Goal: Communication & Community: Answer question/provide support

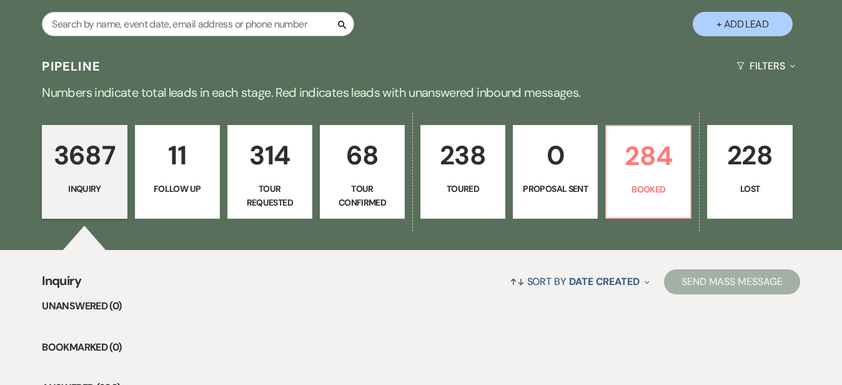
scroll to position [241, 0]
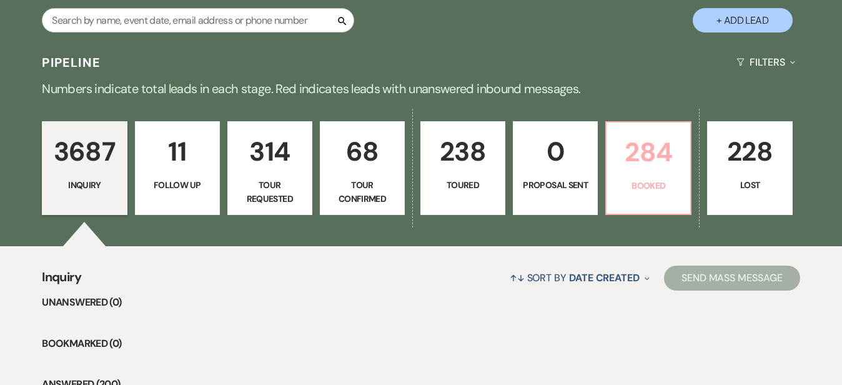
click at [683, 173] on p "284" at bounding box center [648, 152] width 69 height 42
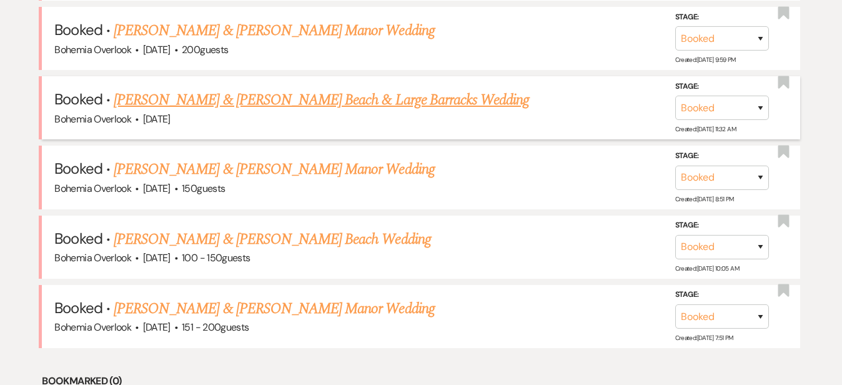
scroll to position [629, 0]
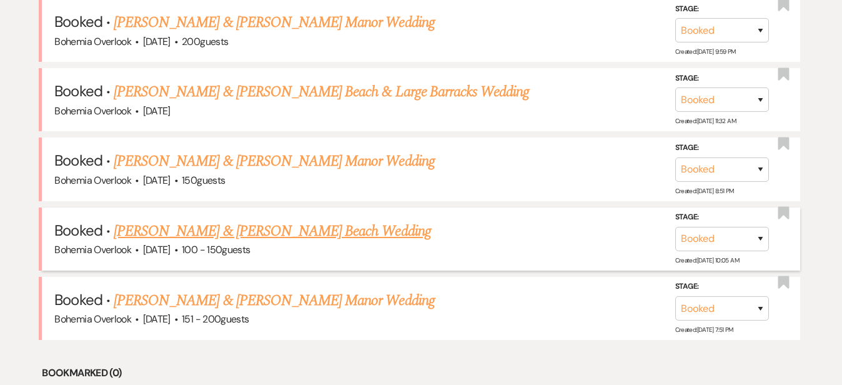
click at [388, 220] on link "[PERSON_NAME] & [PERSON_NAME] Beach Wedding" at bounding box center [272, 231] width 317 height 22
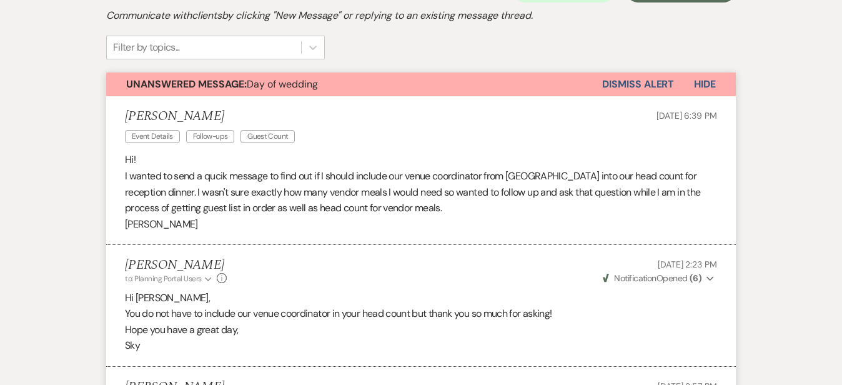
scroll to position [281, 0]
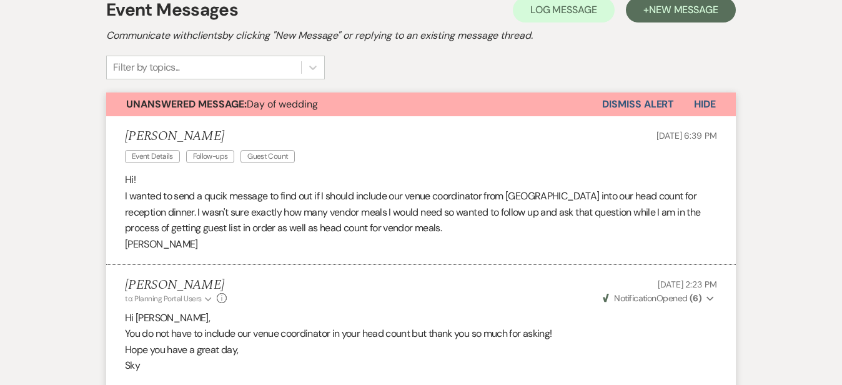
click at [674, 107] on button "Dismiss Alert" at bounding box center [638, 104] width 72 height 24
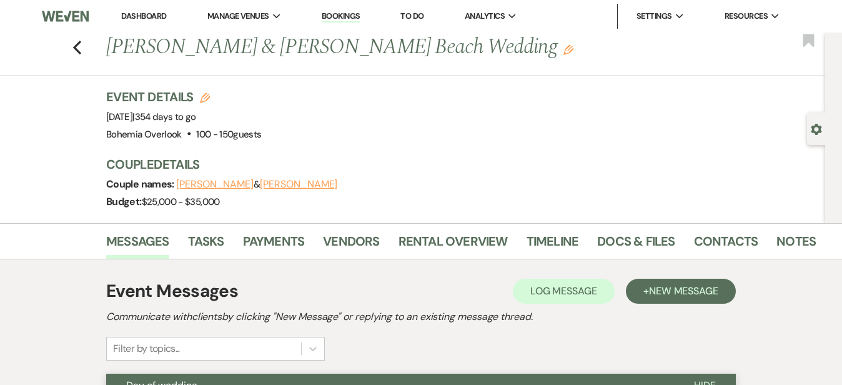
scroll to position [0, 0]
click at [72, 50] on icon "Previous" at bounding box center [76, 47] width 9 height 15
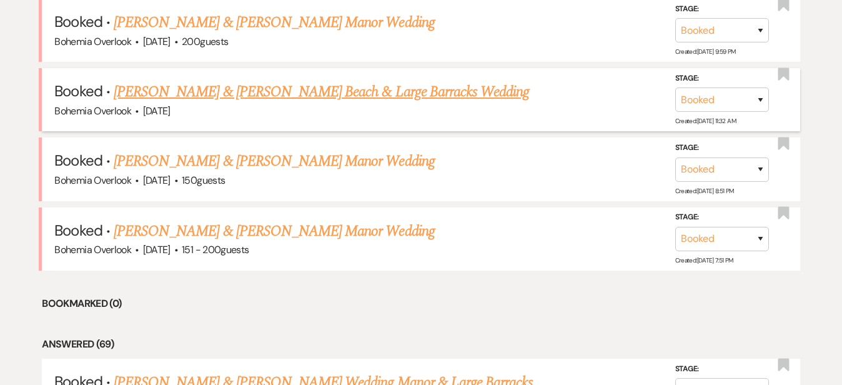
click at [360, 86] on link "[PERSON_NAME] & [PERSON_NAME] Beach & Large Barracks Wedding" at bounding box center [322, 92] width 416 height 22
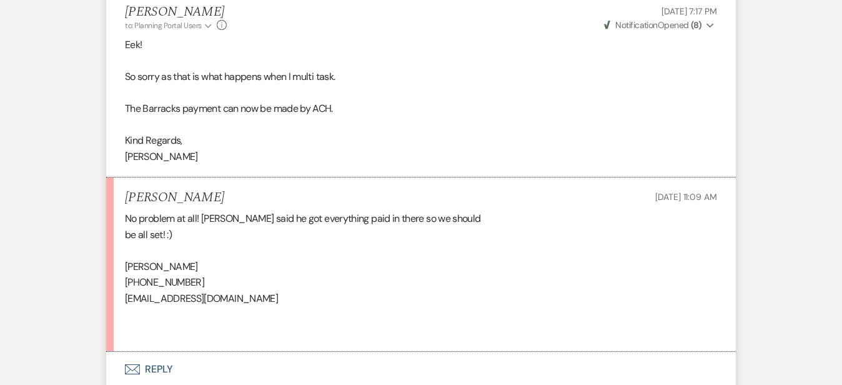
scroll to position [1765, 0]
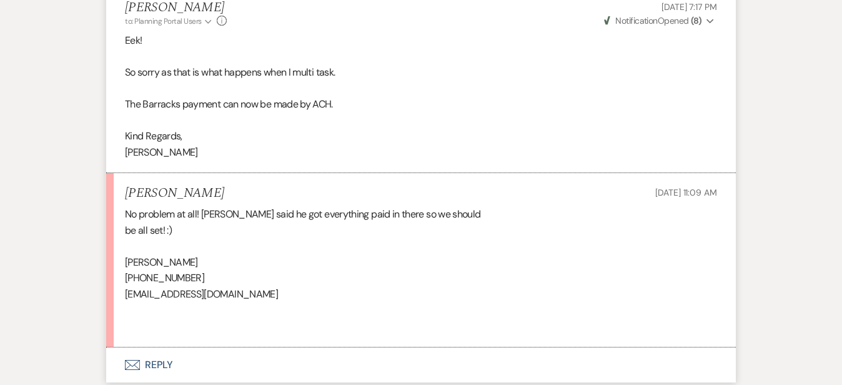
click at [301, 347] on button "Envelope Reply" at bounding box center [421, 364] width 630 height 35
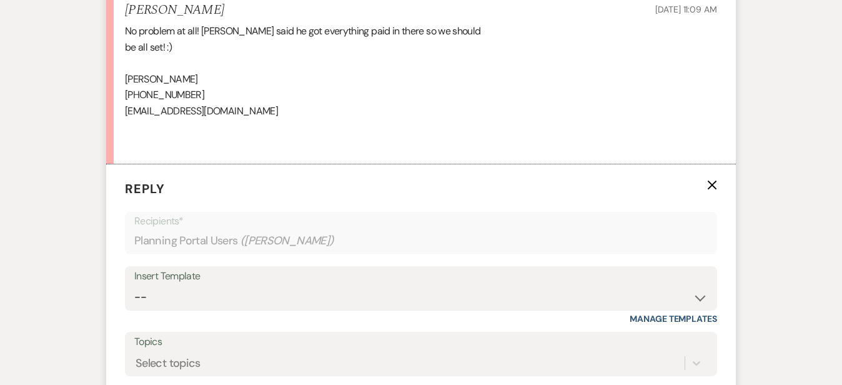
scroll to position [1982, 0]
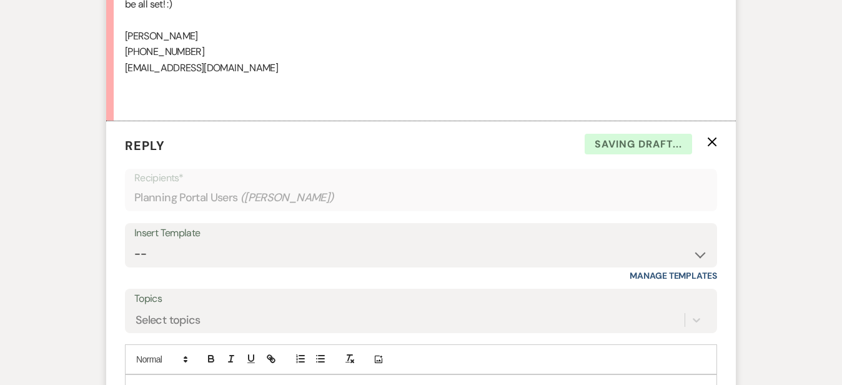
scroll to position [2206, 0]
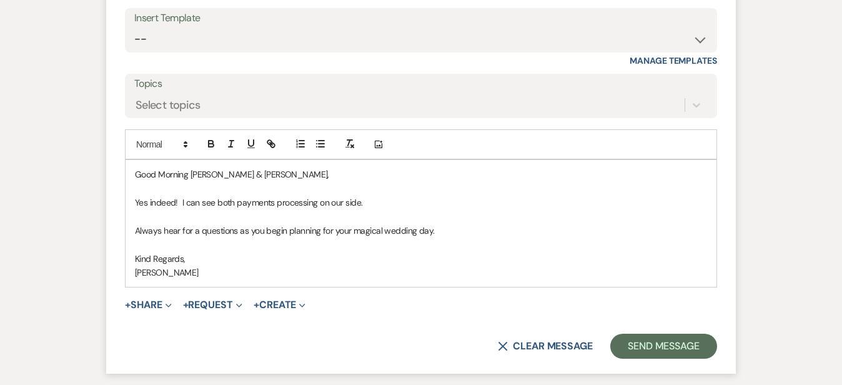
click at [140, 224] on p "Always hear for a questions as you begin planning for your magical wedding day." at bounding box center [421, 231] width 572 height 14
click at [160, 224] on p "Always here for a questions as you begin planning for your magical wedding day." at bounding box center [421, 231] width 572 height 14
click at [451, 209] on p at bounding box center [421, 216] width 572 height 14
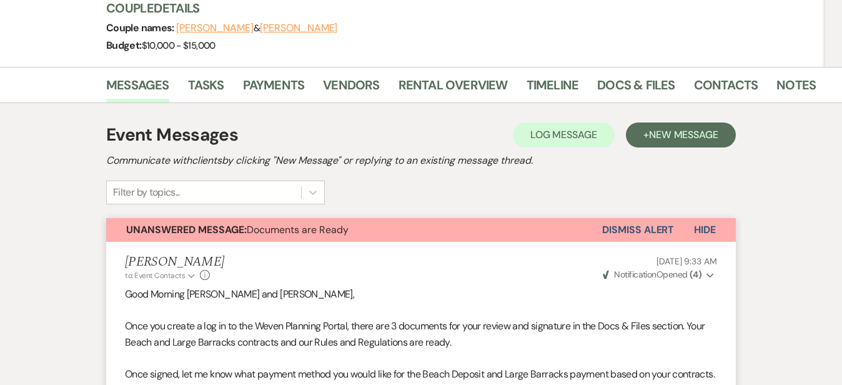
scroll to position [181, 0]
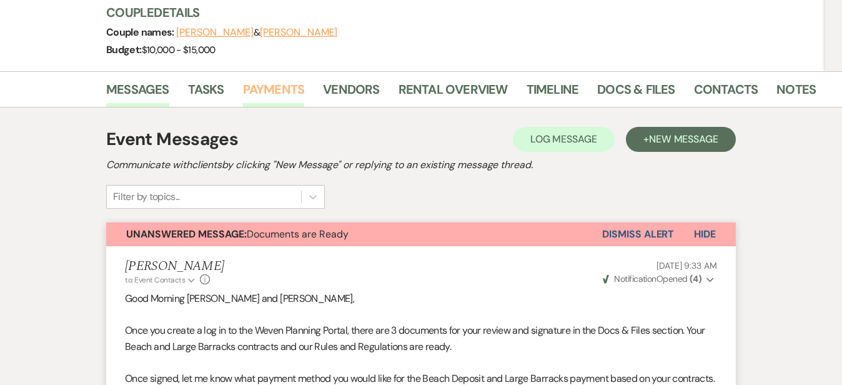
click at [243, 79] on link "Payments" at bounding box center [274, 92] width 62 height 27
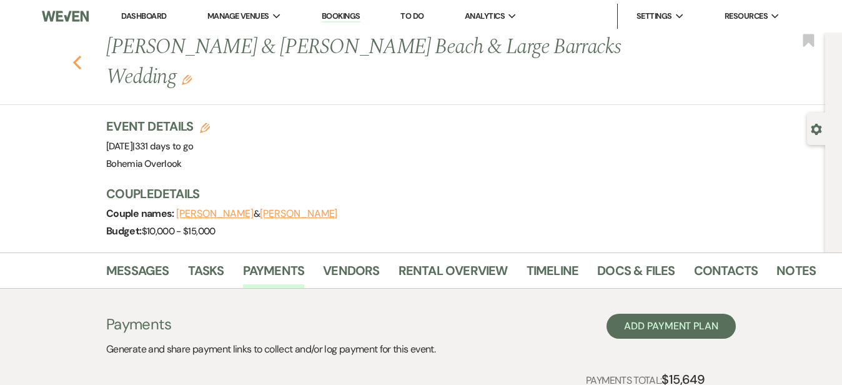
click at [72, 55] on icon "Previous" at bounding box center [76, 62] width 9 height 15
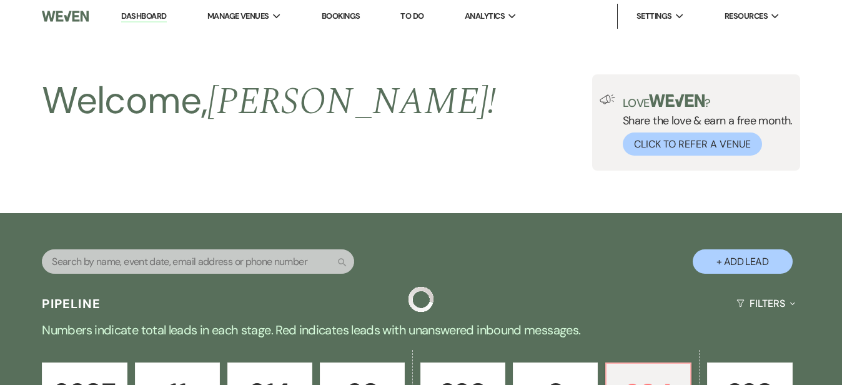
scroll to position [629, 0]
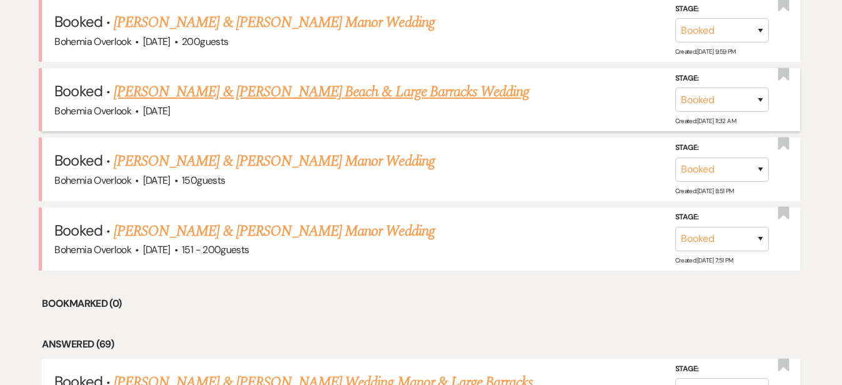
click at [461, 81] on link "[PERSON_NAME] & [PERSON_NAME] Beach & Large Barracks Wedding" at bounding box center [322, 92] width 416 height 22
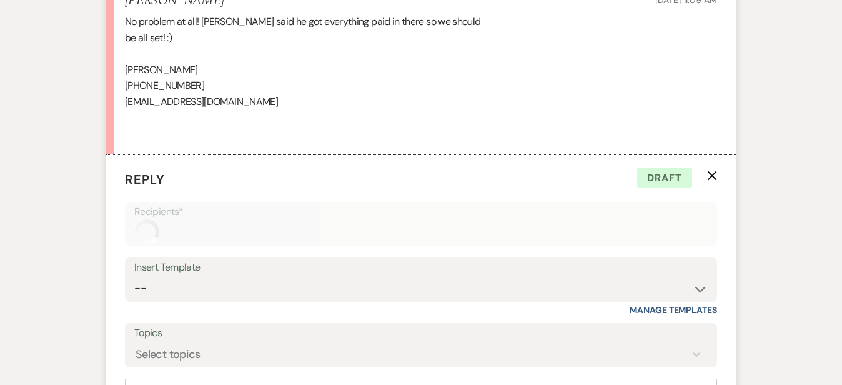
scroll to position [2083, 0]
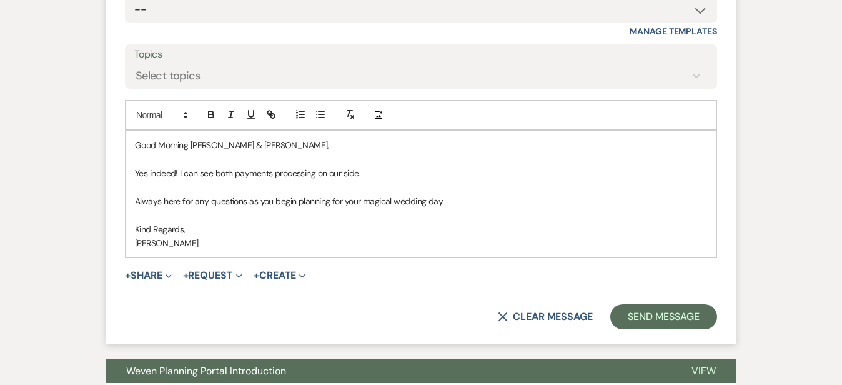
scroll to position [2248, 0]
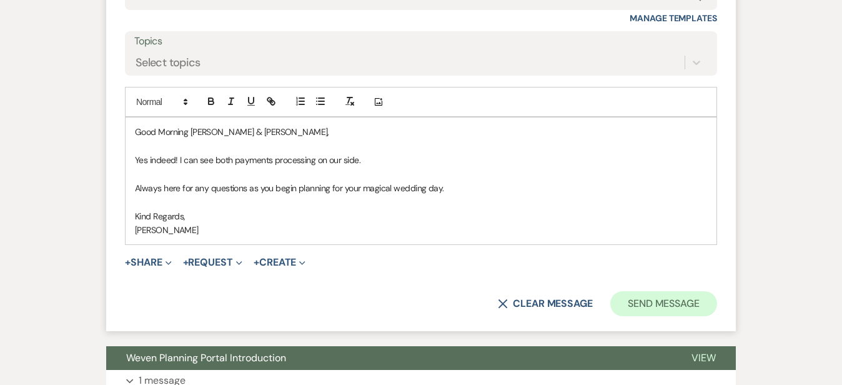
click at [717, 291] on button "Send Message" at bounding box center [664, 303] width 107 height 25
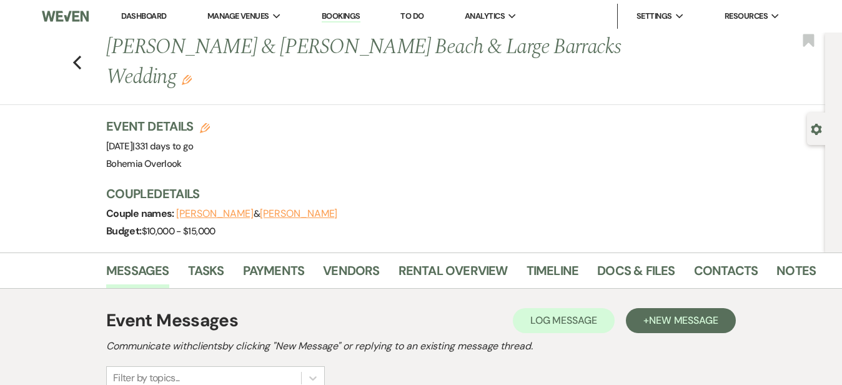
scroll to position [0, 0]
click at [154, 12] on link "Dashboard" at bounding box center [143, 16] width 45 height 11
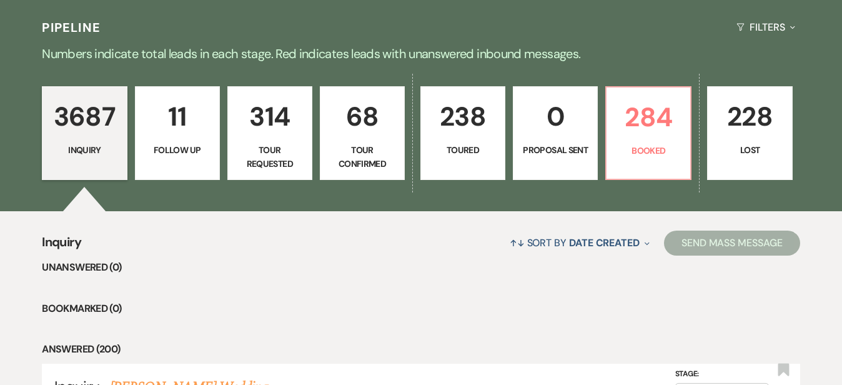
scroll to position [291, 0]
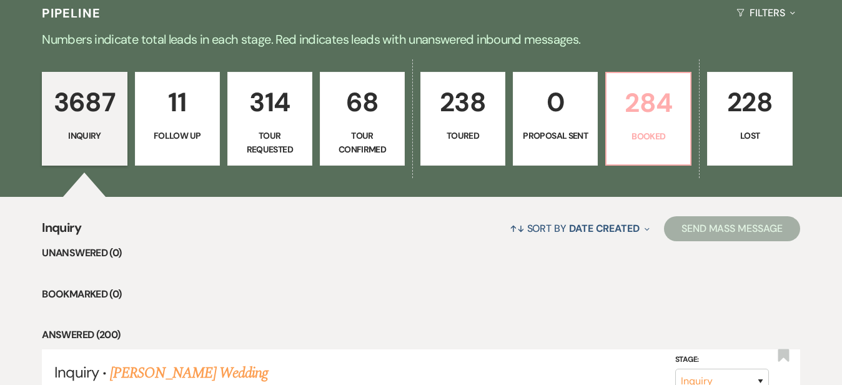
click at [683, 134] on p "Booked" at bounding box center [648, 136] width 69 height 14
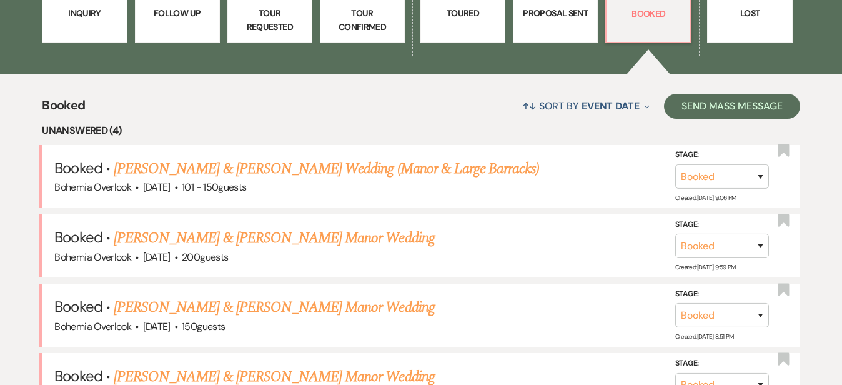
scroll to position [466, 0]
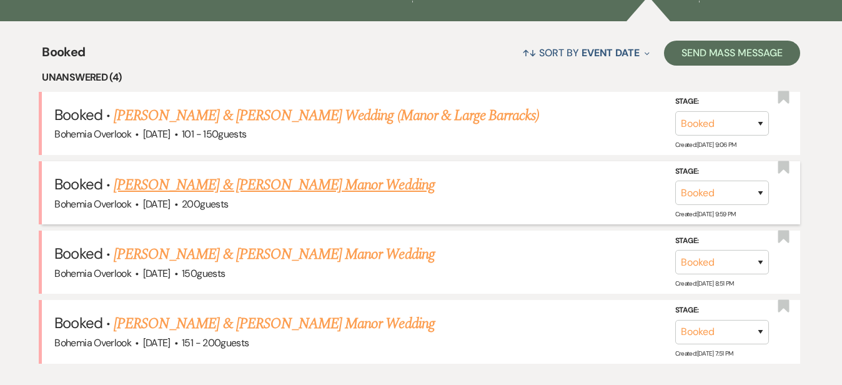
click at [351, 179] on link "[PERSON_NAME] & [PERSON_NAME] Manor Wedding" at bounding box center [274, 185] width 321 height 22
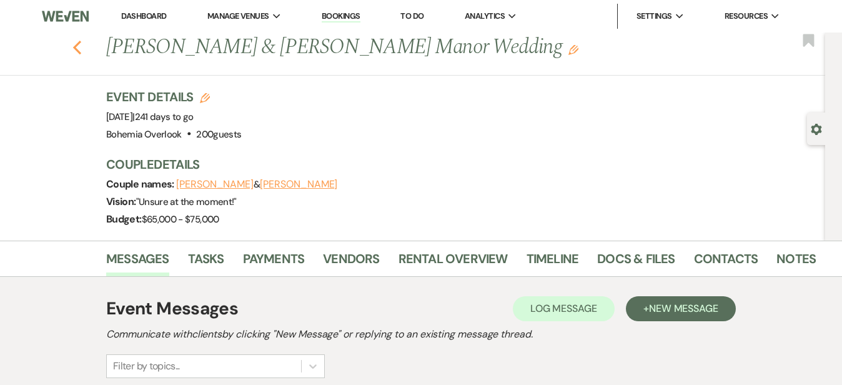
click at [73, 44] on use "button" at bounding box center [77, 48] width 8 height 14
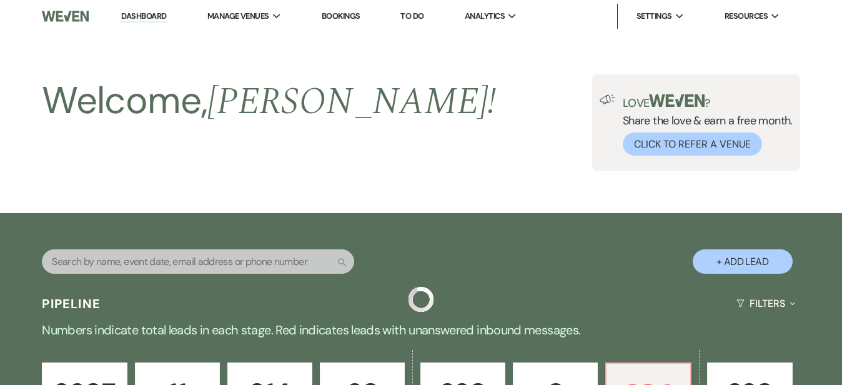
scroll to position [466, 0]
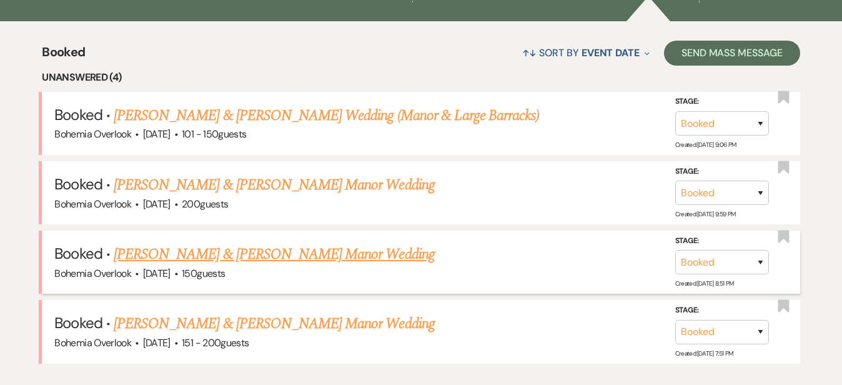
click at [358, 243] on link "[PERSON_NAME] & [PERSON_NAME] Manor Wedding" at bounding box center [274, 254] width 321 height 22
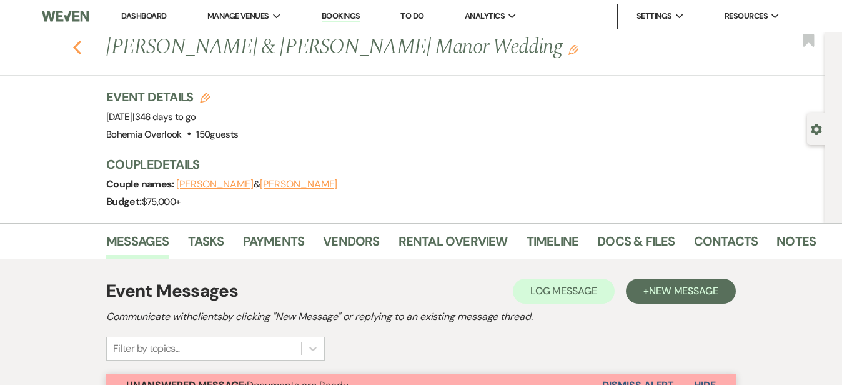
click at [72, 46] on icon "Previous" at bounding box center [76, 47] width 9 height 15
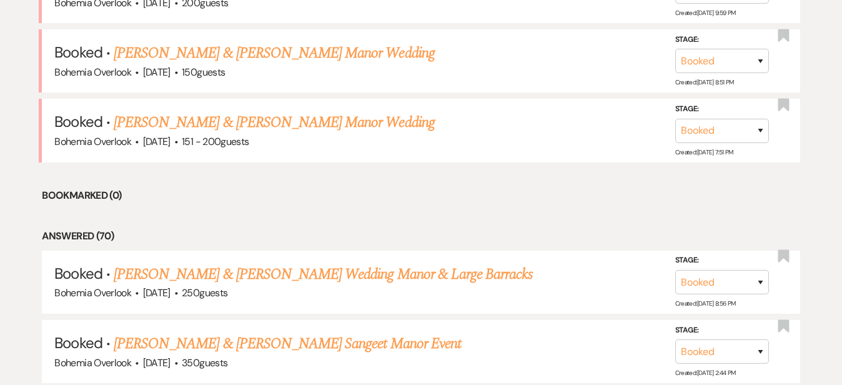
scroll to position [668, 0]
click at [389, 111] on link "[PERSON_NAME] & [PERSON_NAME] Manor Wedding" at bounding box center [274, 122] width 321 height 22
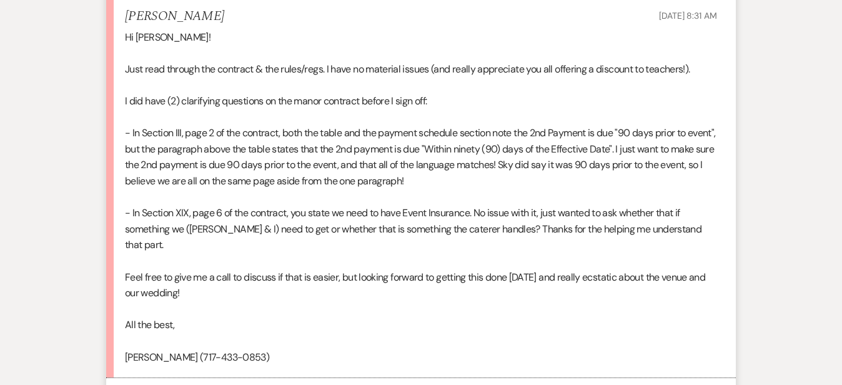
scroll to position [666, 0]
click at [787, 107] on div "Messages Tasks Payments Vendors Rental Overview Timeline Docs & Files Contacts …" at bounding box center [421, 72] width 842 height 1067
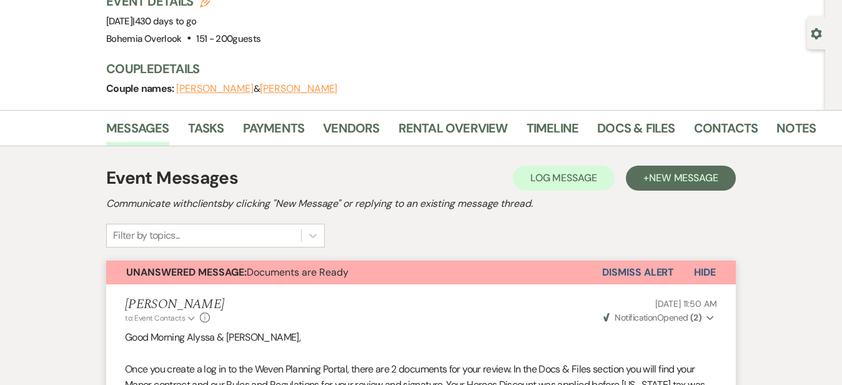
scroll to position [91, 0]
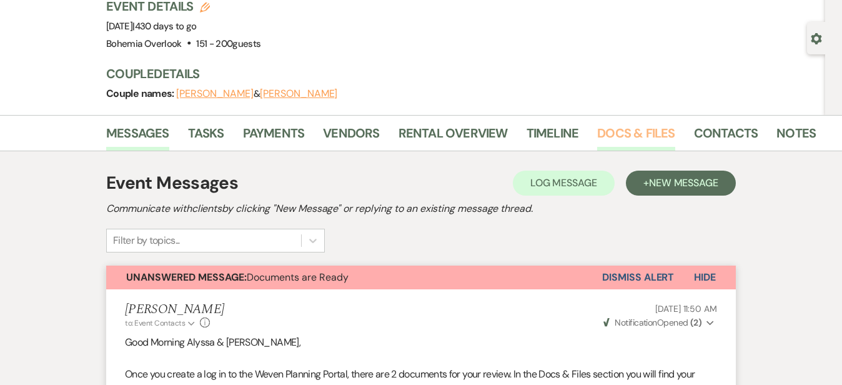
click at [601, 131] on link "Docs & Files" at bounding box center [635, 136] width 77 height 27
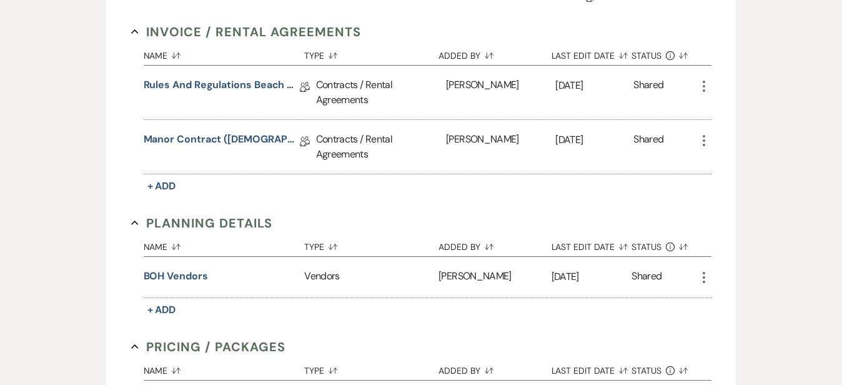
scroll to position [344, 0]
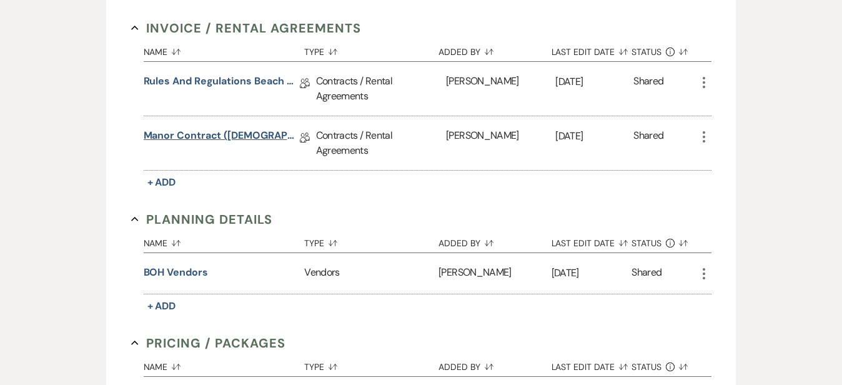
click at [159, 128] on link "Manor Contract ([DEMOGRAPHIC_DATA])" at bounding box center [222, 137] width 156 height 19
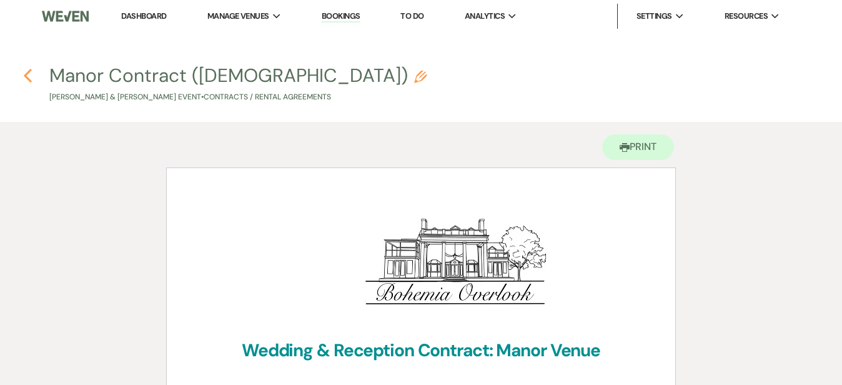
click at [29, 76] on icon "Previous" at bounding box center [27, 75] width 9 height 15
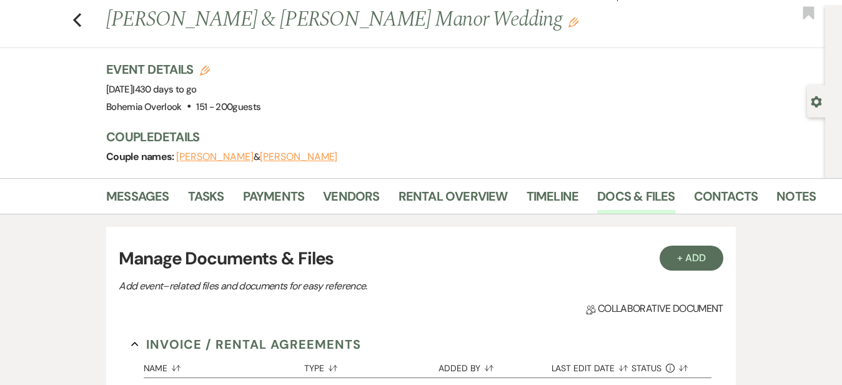
scroll to position [-1, 0]
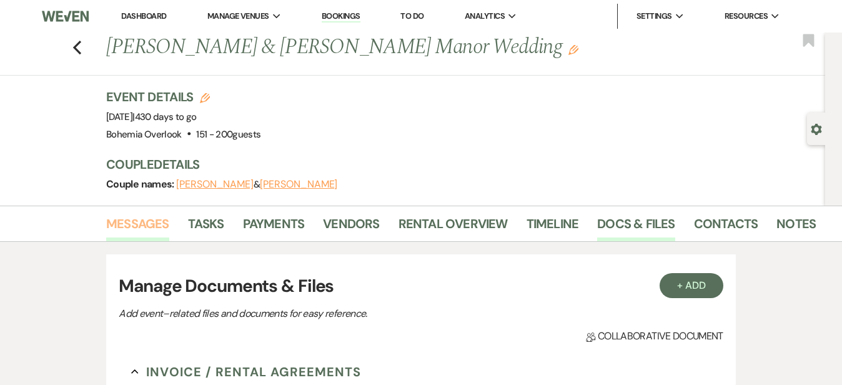
click at [110, 218] on link "Messages" at bounding box center [137, 227] width 63 height 27
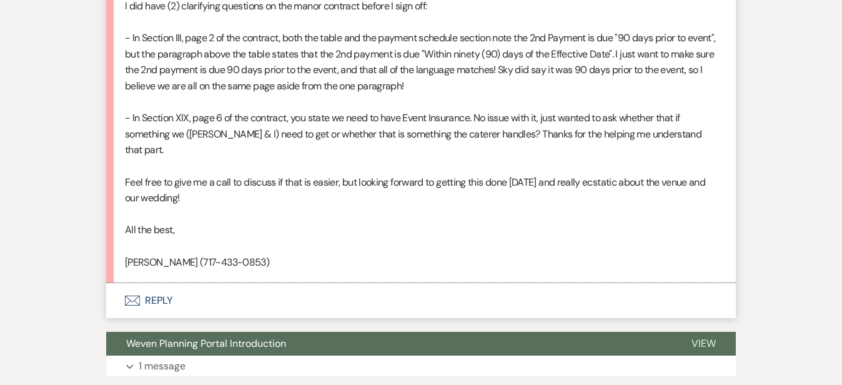
scroll to position [765, 0]
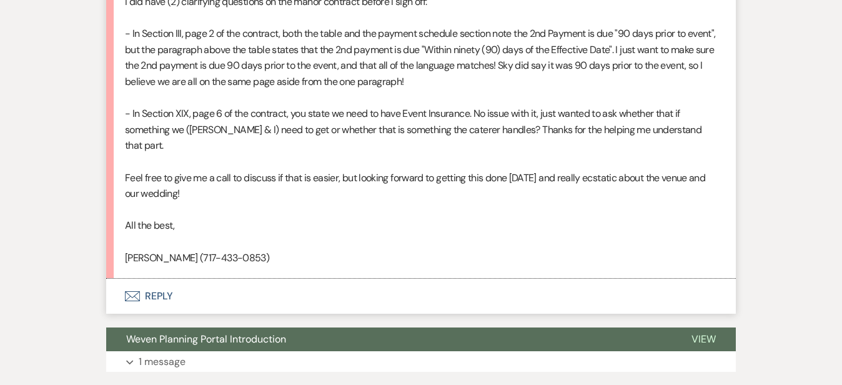
click at [379, 279] on button "Envelope Reply" at bounding box center [421, 296] width 630 height 35
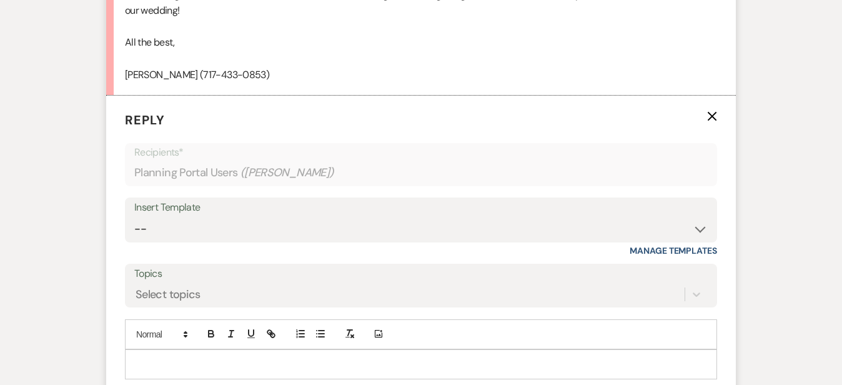
scroll to position [985, 0]
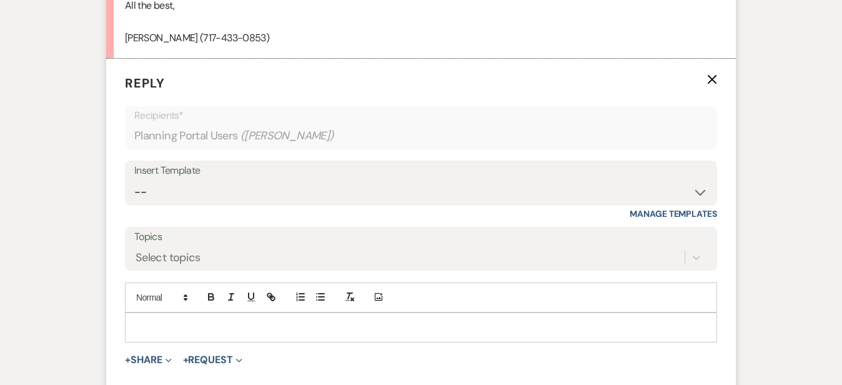
click at [376, 321] on p at bounding box center [421, 328] width 572 height 14
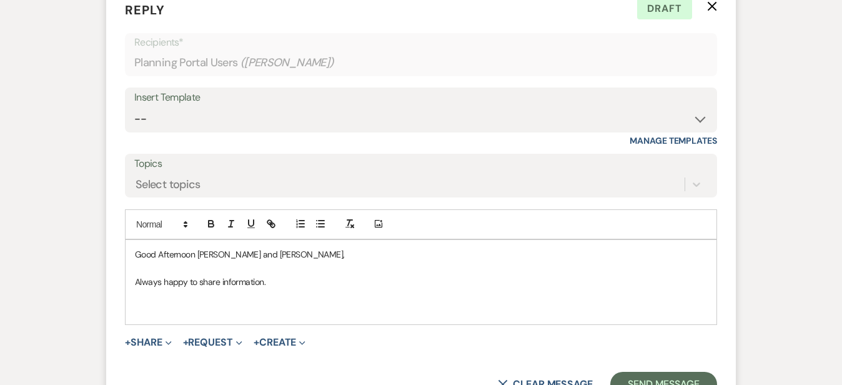
scroll to position [1071, 0]
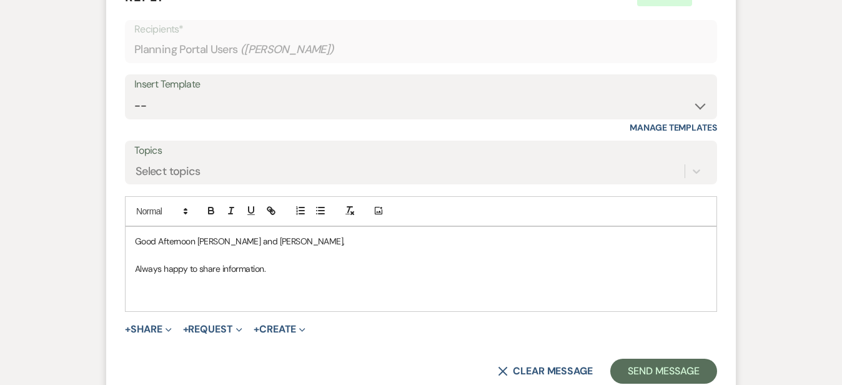
click at [401, 262] on p "Always happy to share information." at bounding box center [421, 269] width 572 height 14
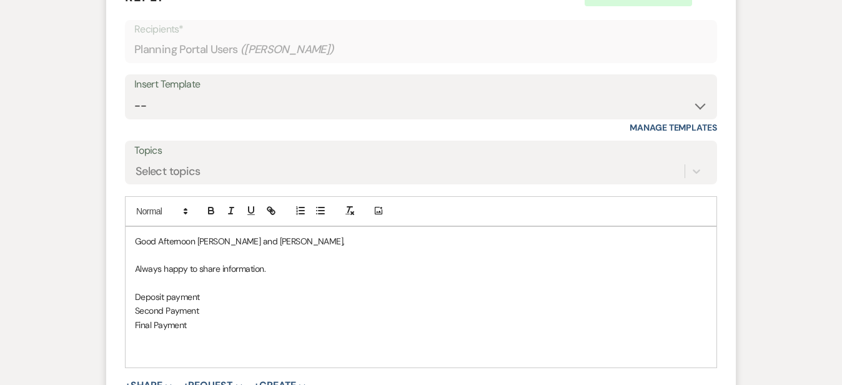
click at [135, 290] on p "Deposit payment" at bounding box center [421, 297] width 572 height 14
click at [168, 290] on p "Deposit Payment" at bounding box center [421, 297] width 572 height 14
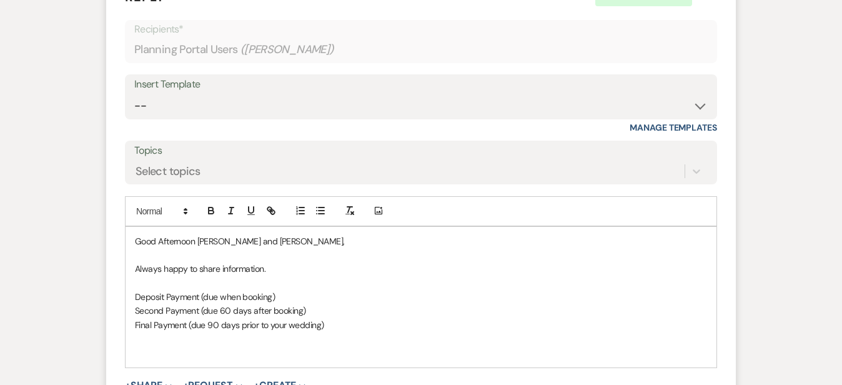
click at [243, 290] on p "Deposit Payment (due when booking)" at bounding box center [421, 297] width 572 height 14
click at [301, 318] on p "Final Payment (due 90 days prior to your wedding)" at bounding box center [421, 325] width 572 height 14
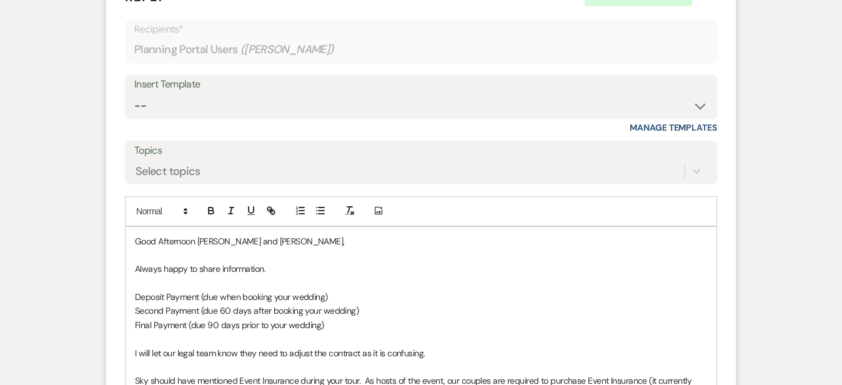
scroll to position [1079, 0]
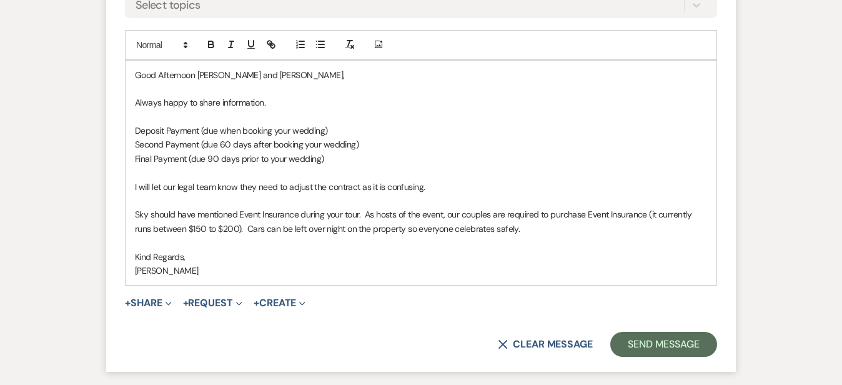
scroll to position [1279, 0]
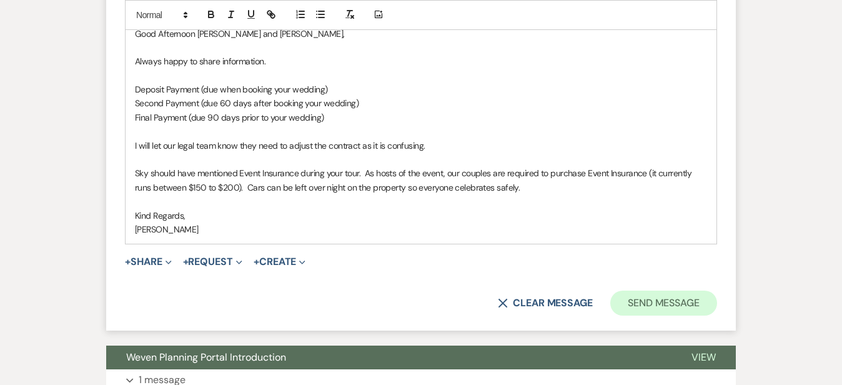
click at [717, 291] on button "Send Message" at bounding box center [664, 303] width 107 height 25
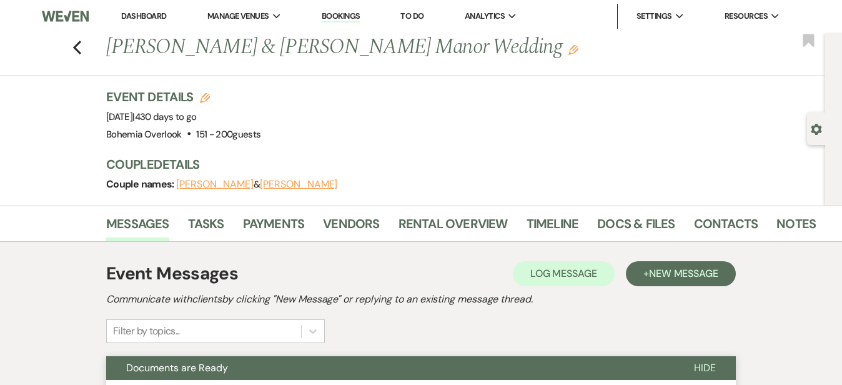
scroll to position [0, 0]
click at [157, 15] on link "Dashboard" at bounding box center [143, 16] width 45 height 11
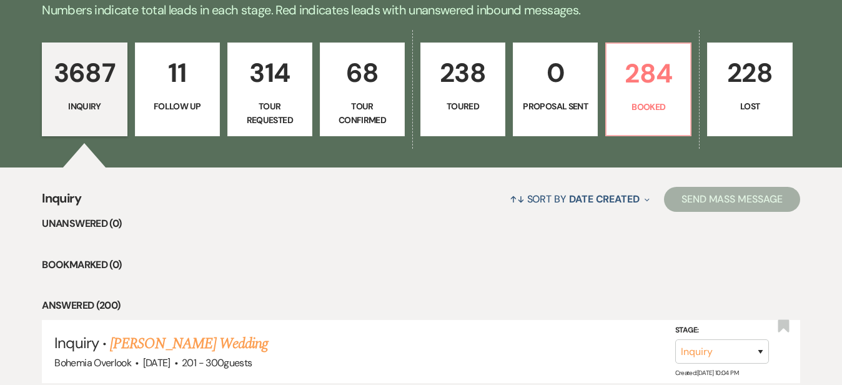
scroll to position [324, 0]
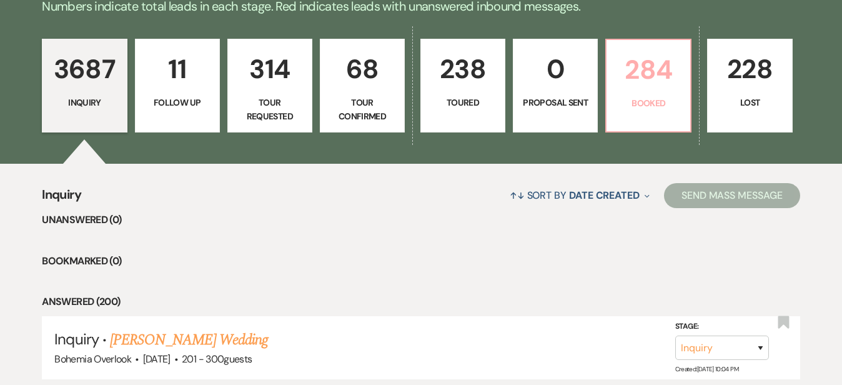
click at [683, 81] on p "284" at bounding box center [648, 70] width 69 height 42
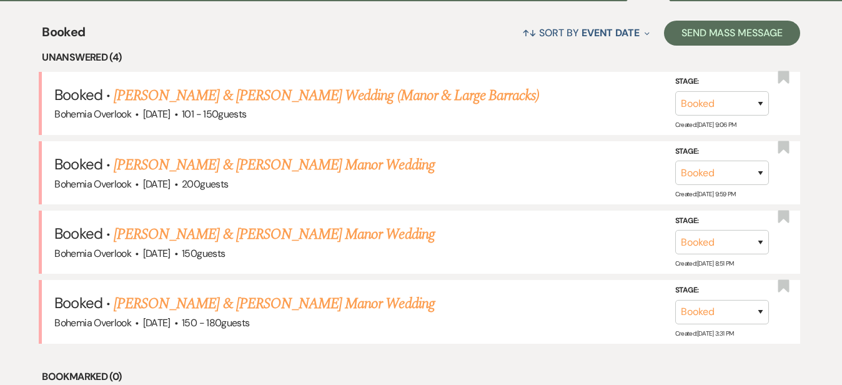
scroll to position [492, 0]
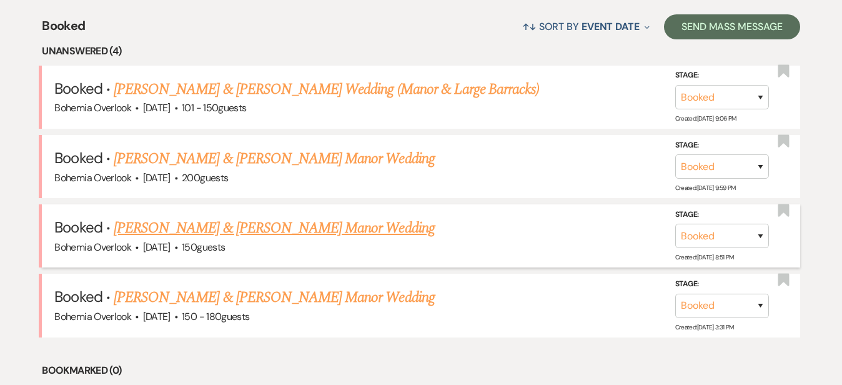
click at [400, 217] on link "[PERSON_NAME] & [PERSON_NAME] Manor Wedding" at bounding box center [274, 228] width 321 height 22
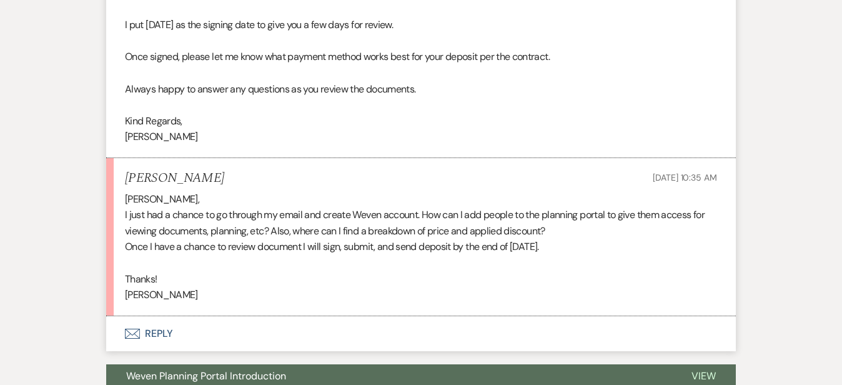
scroll to position [524, 0]
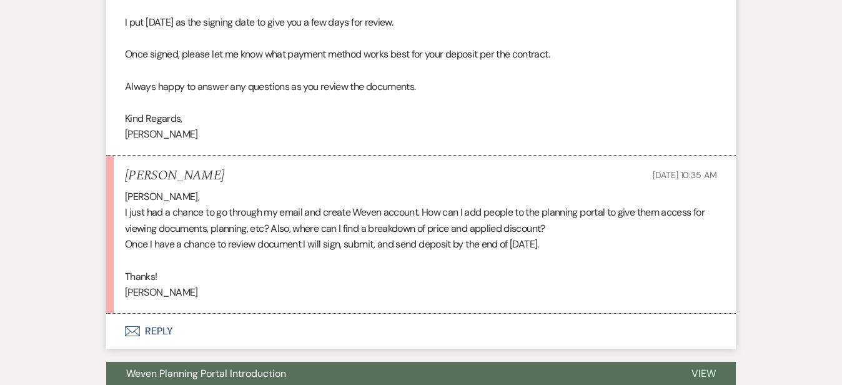
click at [374, 318] on button "Envelope Reply" at bounding box center [421, 331] width 630 height 35
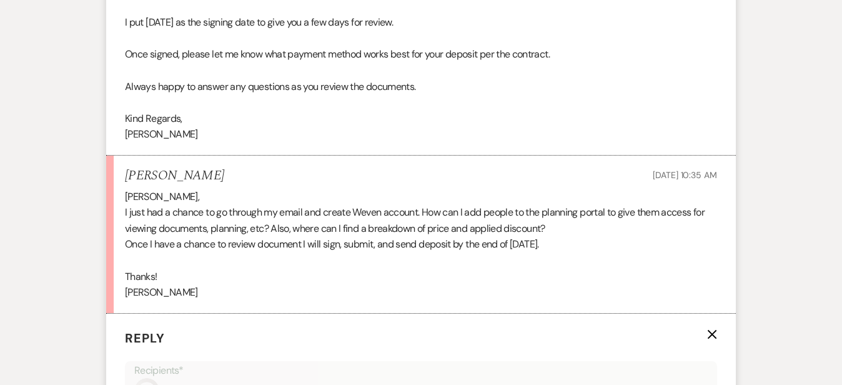
scroll to position [812, 0]
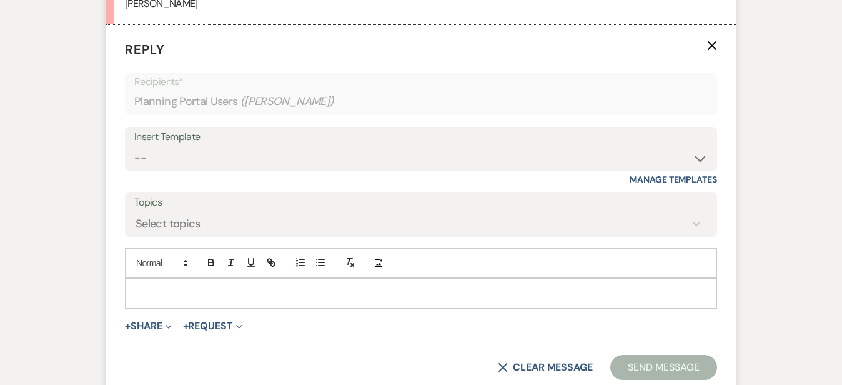
click at [375, 286] on p at bounding box center [421, 293] width 572 height 14
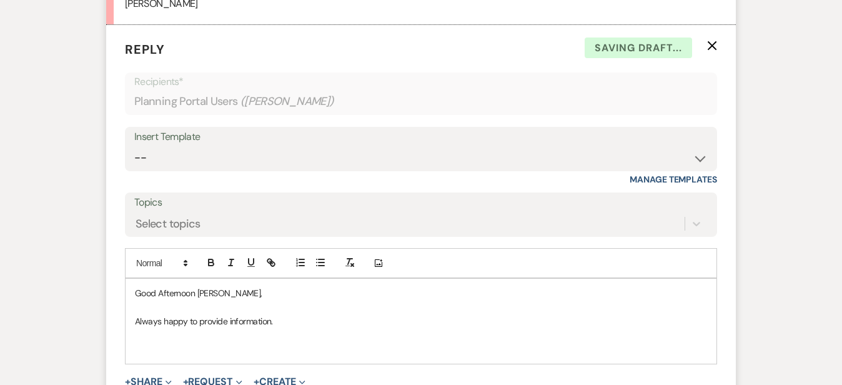
click at [800, 156] on div "Messages Tasks Payments Vendors Rental Overview Timeline Docs & Files Contacts …" at bounding box center [421, 28] width 842 height 1235
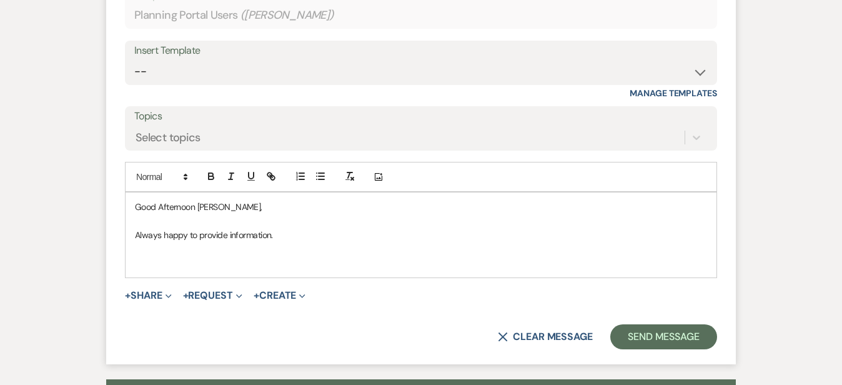
scroll to position [923, 0]
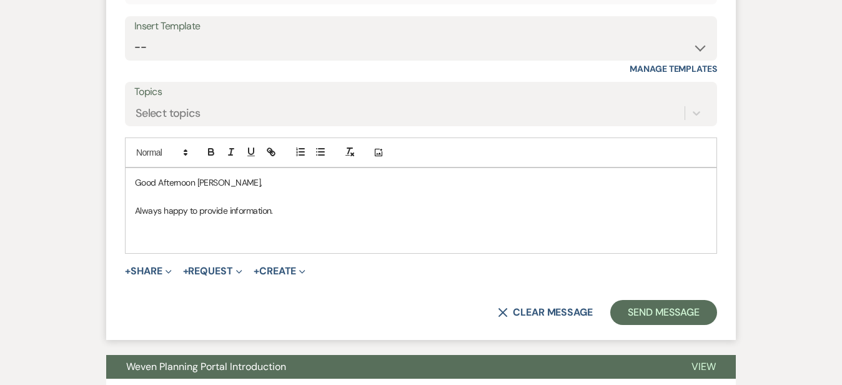
click at [376, 217] on p at bounding box center [421, 224] width 572 height 14
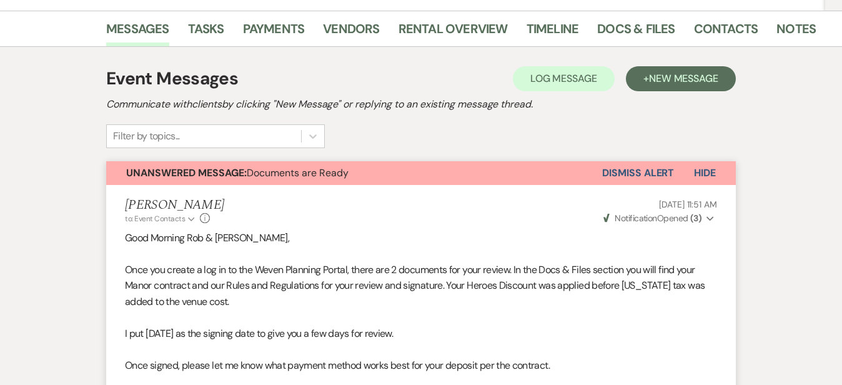
scroll to position [211, 0]
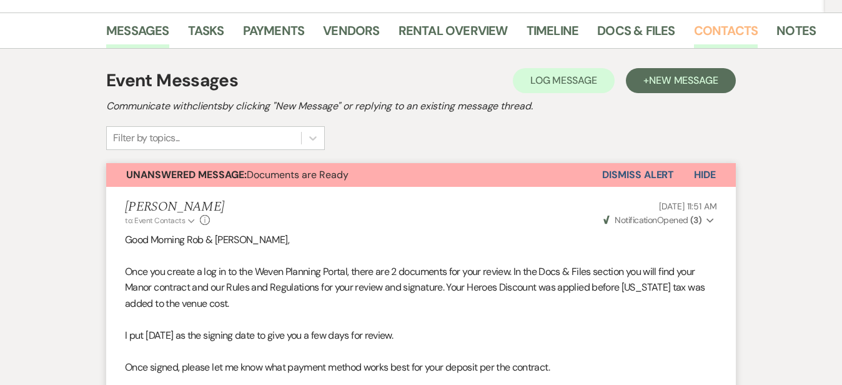
click at [694, 24] on link "Contacts" at bounding box center [726, 34] width 64 height 27
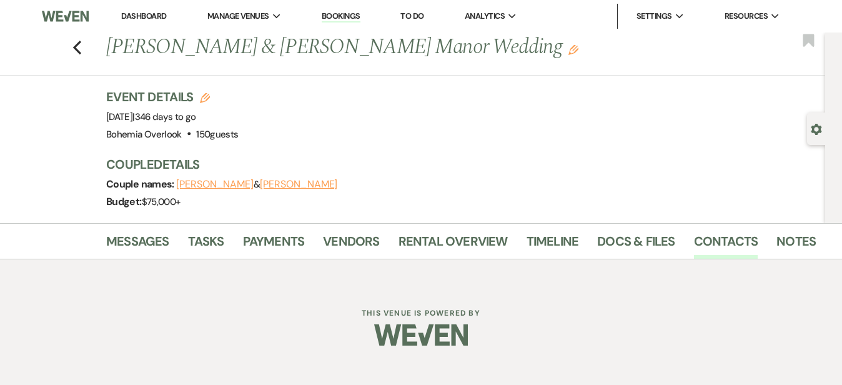
click at [664, 128] on div "Event Details Edit Event Date: [DATE] | 346 days to go Venue: [GEOGRAPHIC_DATA]…" at bounding box center [456, 115] width 700 height 55
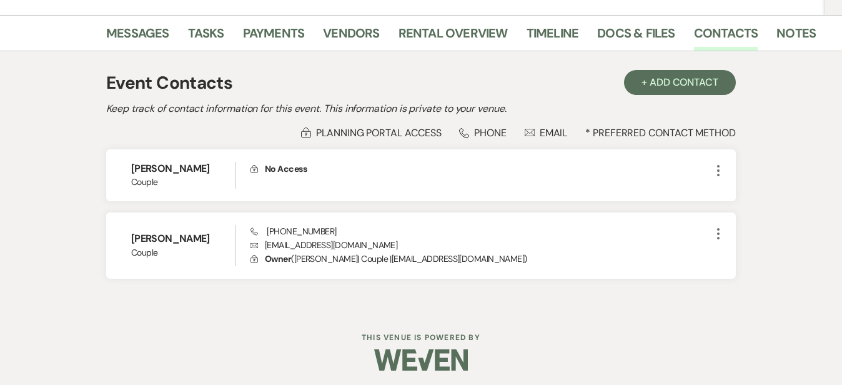
scroll to position [212, 0]
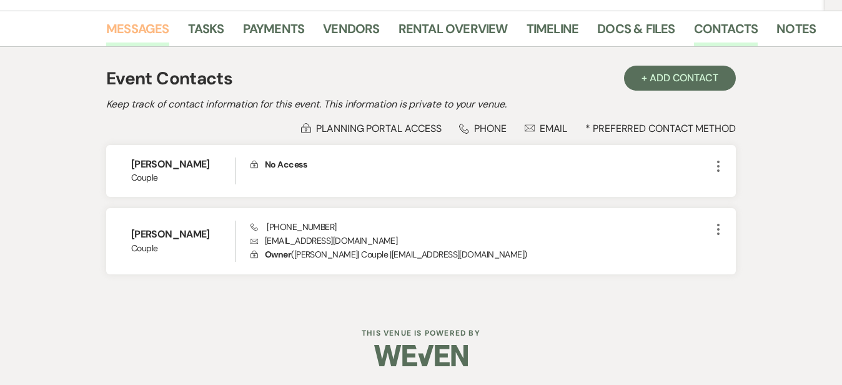
click at [106, 36] on link "Messages" at bounding box center [137, 32] width 63 height 27
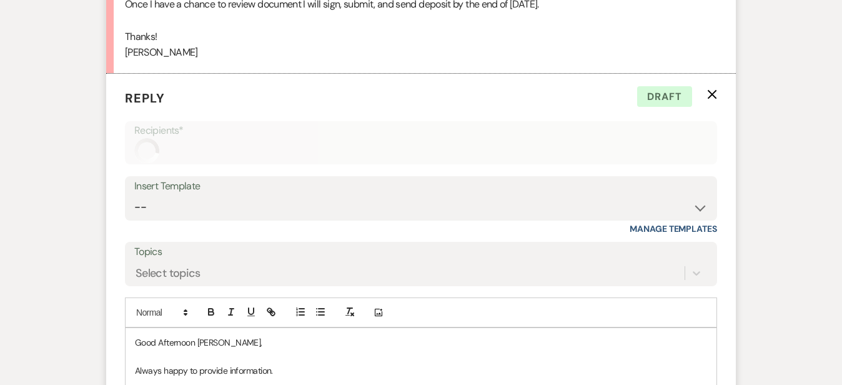
scroll to position [840, 0]
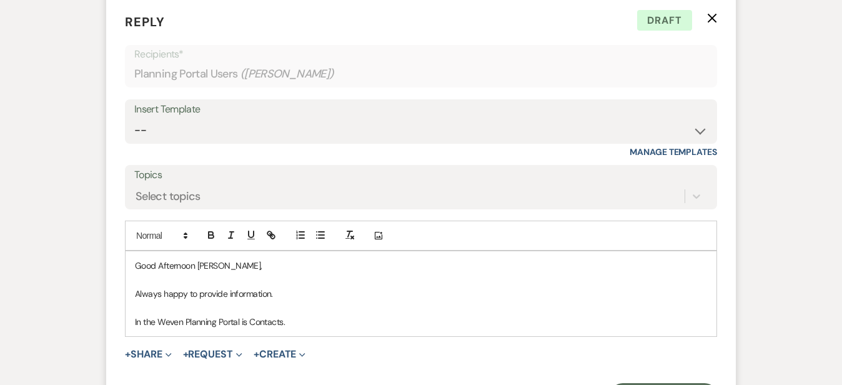
click at [211, 315] on p "In the Weven Planning Portal is Contacts." at bounding box center [421, 322] width 572 height 14
click at [354, 315] on p "In the Weven Planning Portal is a Tab called Contacts." at bounding box center [421, 322] width 572 height 14
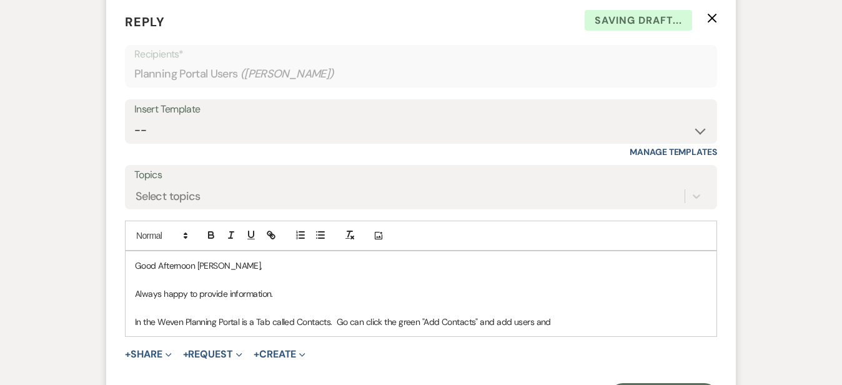
click at [806, 166] on div "Messages Tasks Payments Vendors Rental Overview Timeline Docs & Files Contacts …" at bounding box center [421, 0] width 842 height 1235
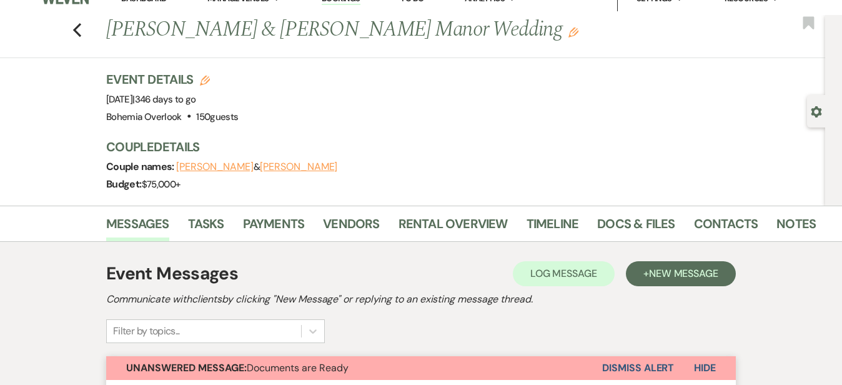
scroll to position [-1, 0]
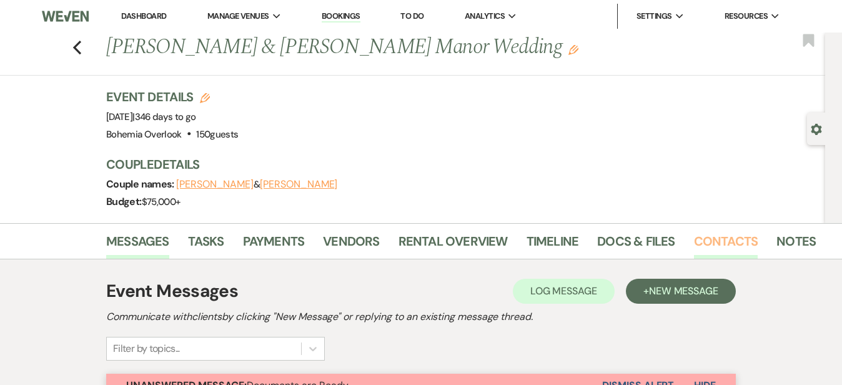
click at [694, 233] on link "Contacts" at bounding box center [726, 244] width 64 height 27
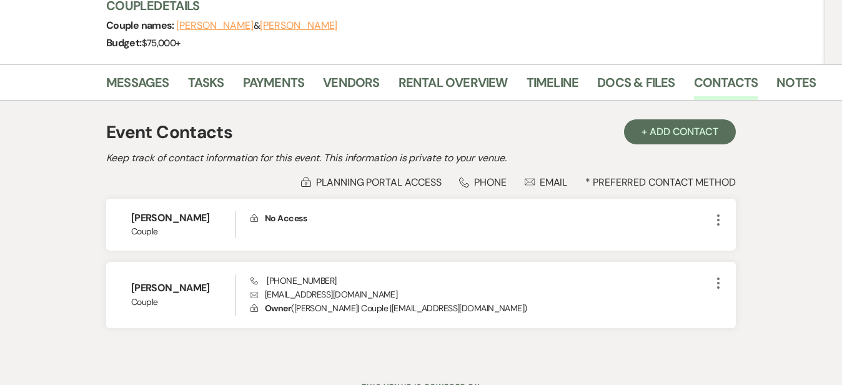
scroll to position [163, 0]
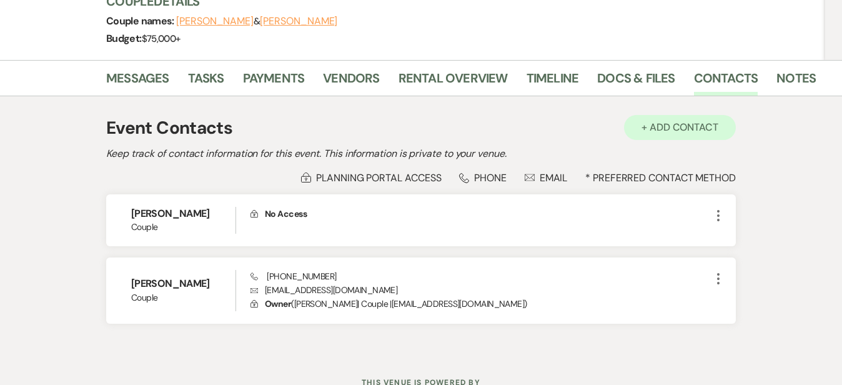
click at [711, 126] on button "+ Add Contact" at bounding box center [680, 127] width 112 height 25
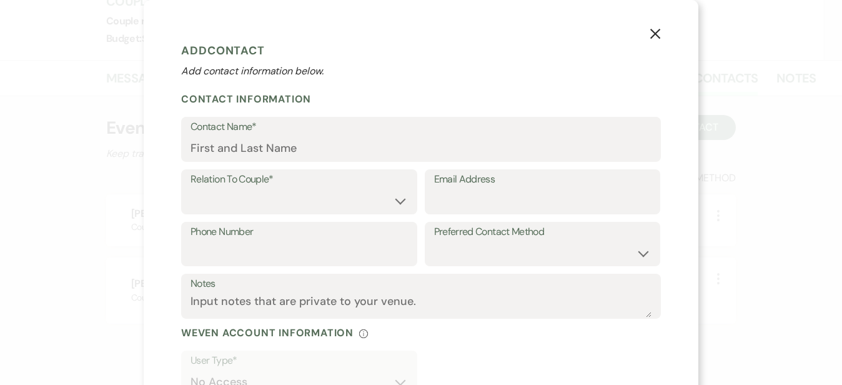
click at [656, 36] on use "button" at bounding box center [656, 34] width 10 height 10
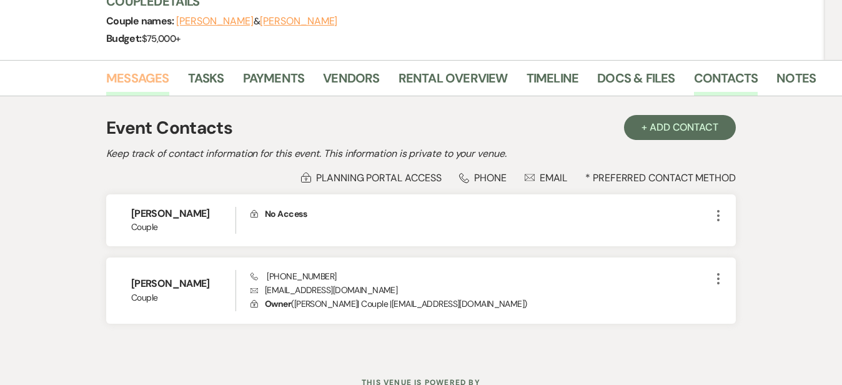
click at [106, 77] on link "Messages" at bounding box center [137, 81] width 63 height 27
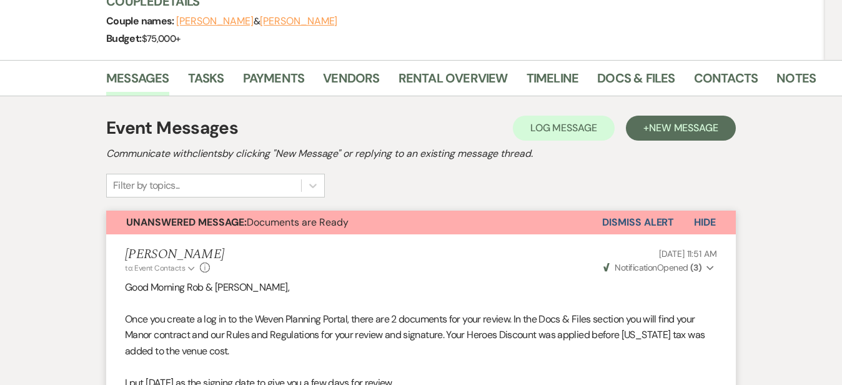
scroll to position [840, 0]
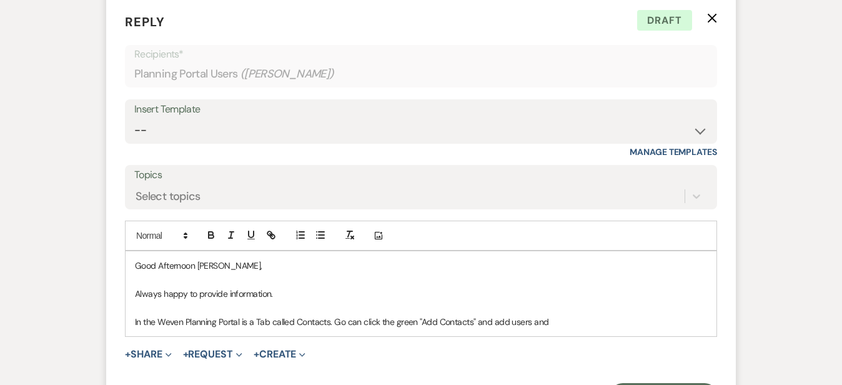
click at [616, 315] on p "In the Weven Planning Portal is a Tab called Contacts. Go can click the green "…" at bounding box center [421, 322] width 572 height 14
click at [261, 315] on p "In the Weven Planning Portal is a Tab called Contacts. Go can click the green "…" at bounding box center [421, 322] width 572 height 14
click at [316, 315] on p "In the Weven Planning Portal is a Tab called "Contacts". Go can click the green…" at bounding box center [421, 322] width 572 height 14
click at [707, 315] on p "In the Weven Planning Portal is a Tab called "Contacts". You can click the gree…" at bounding box center [421, 322] width 572 height 14
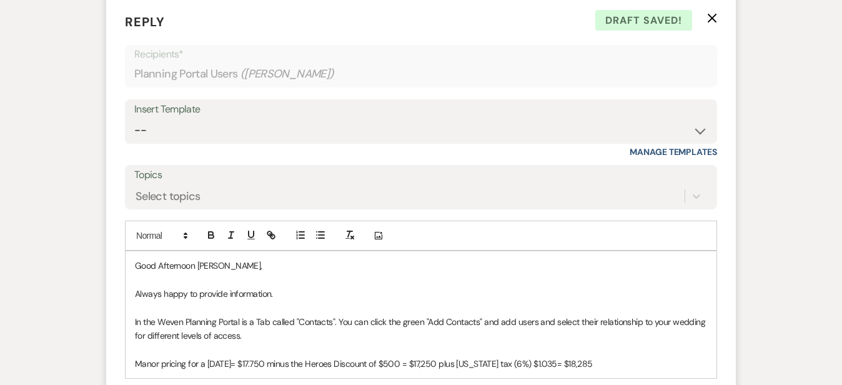
click at [802, 122] on div "Messages Tasks Payments Vendors Rental Overview Timeline Docs & Files Contacts …" at bounding box center [421, 21] width 842 height 1277
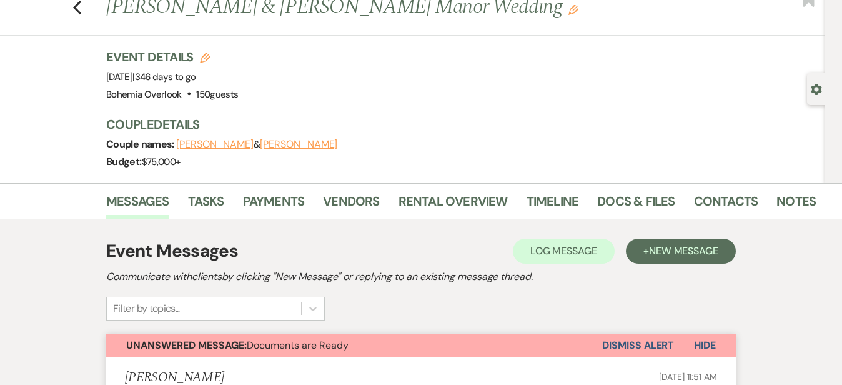
scroll to position [-2, 0]
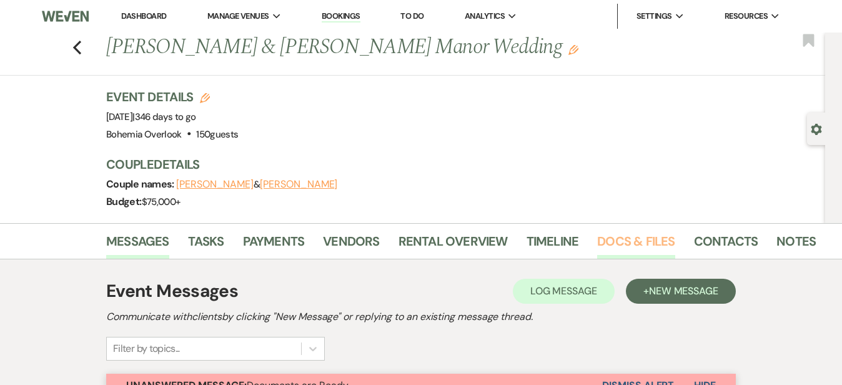
click at [597, 237] on link "Docs & Files" at bounding box center [635, 244] width 77 height 27
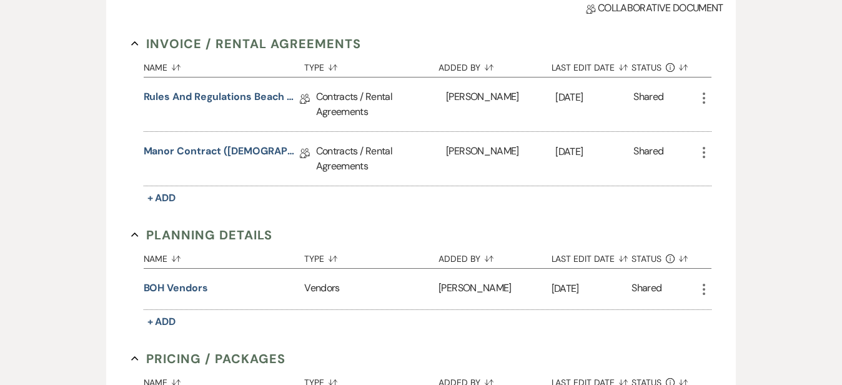
scroll to position [346, 0]
click at [144, 143] on link "Manor Contract ([DEMOGRAPHIC_DATA])" at bounding box center [222, 152] width 156 height 19
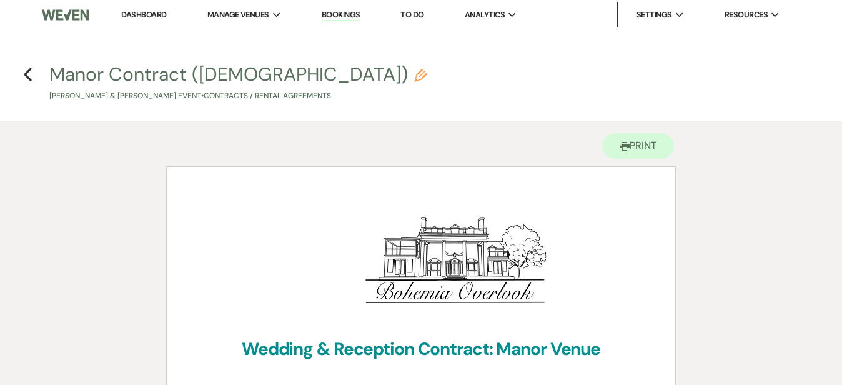
scroll to position [-2, 0]
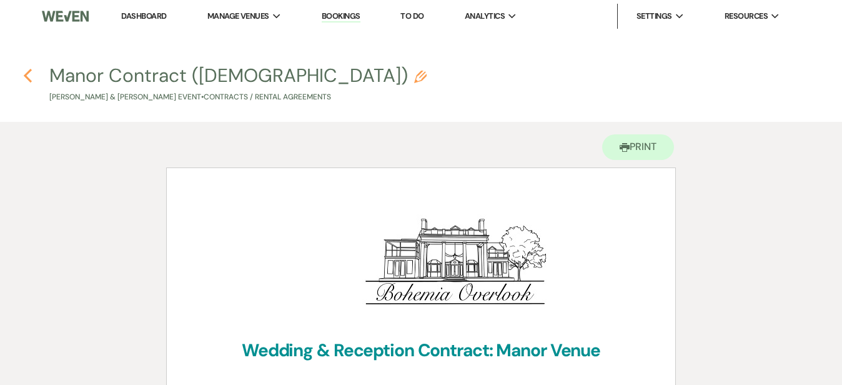
click at [31, 77] on icon "Previous" at bounding box center [27, 75] width 9 height 15
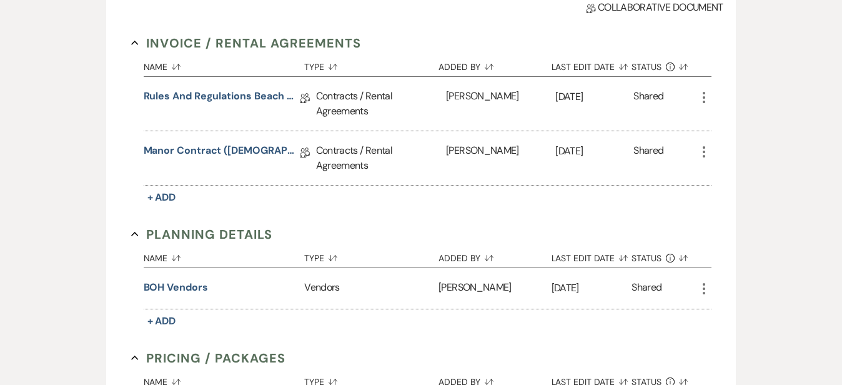
click at [783, 111] on div "Messages Tasks Payments Vendors Rental Overview Timeline Docs & Files Contacts …" at bounding box center [421, 222] width 842 height 691
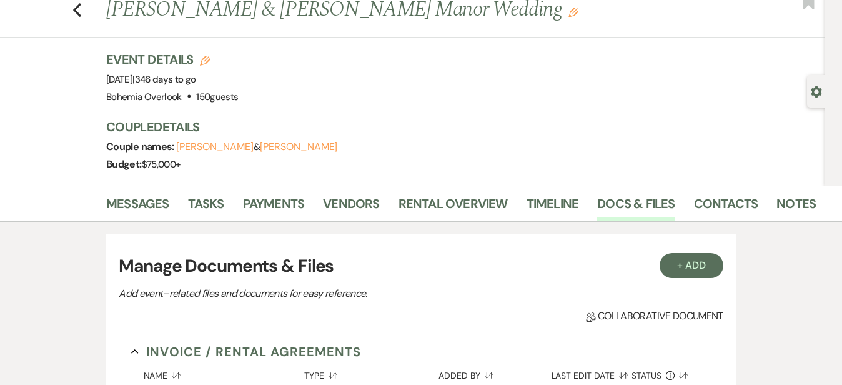
scroll to position [34, 0]
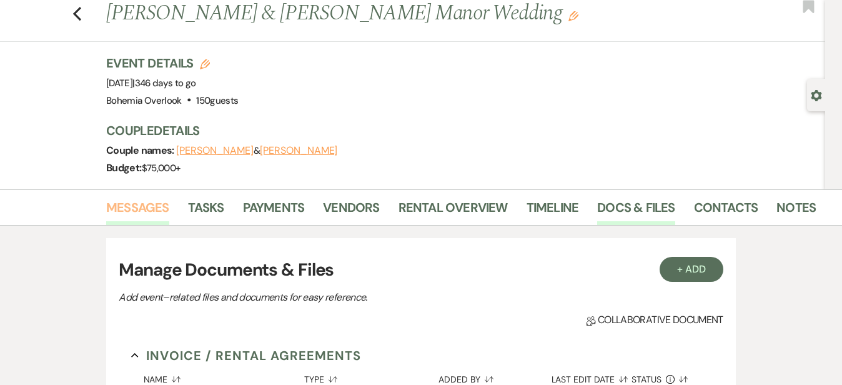
click at [106, 211] on link "Messages" at bounding box center [137, 210] width 63 height 27
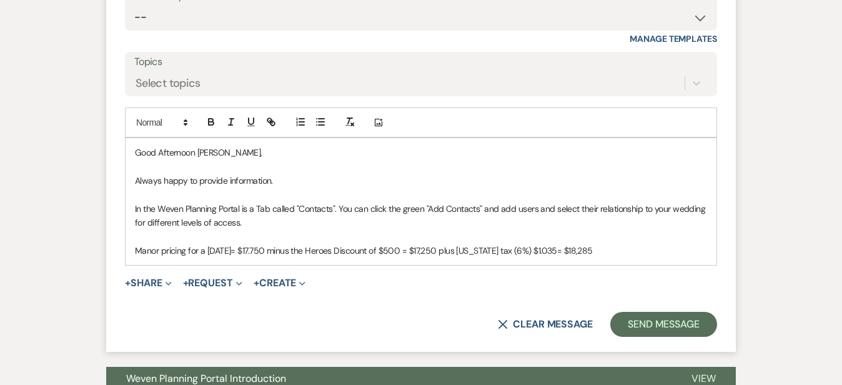
scroll to position [961, 0]
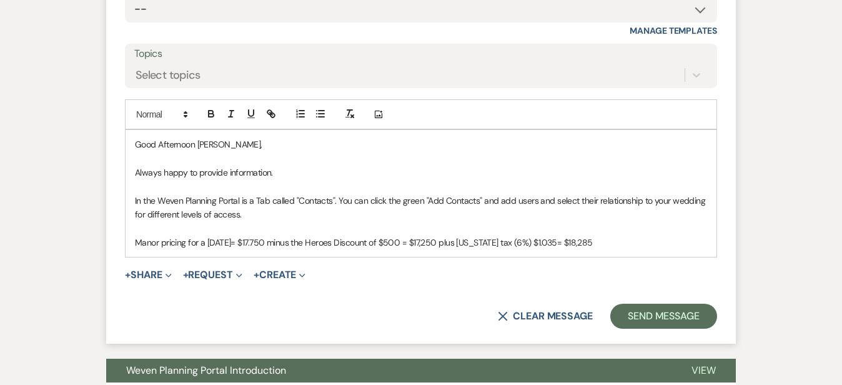
click at [611, 236] on p "Manor pricing for a [DATE]= $17.750 minus the Heroes Discount of $500 = $17,250…" at bounding box center [421, 243] width 572 height 14
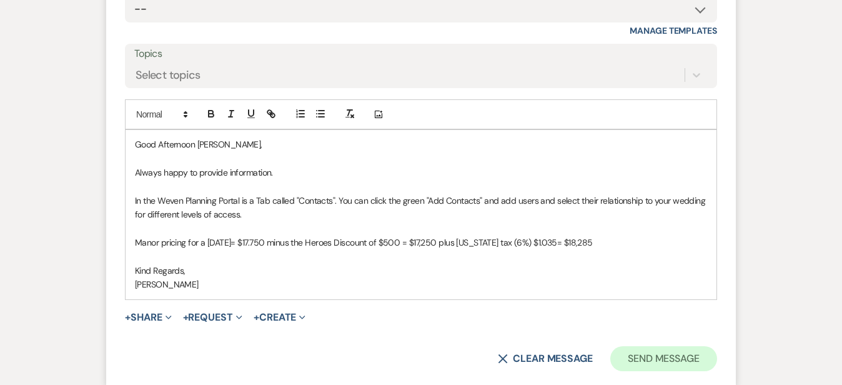
click at [717, 346] on button "Send Message" at bounding box center [664, 358] width 107 height 25
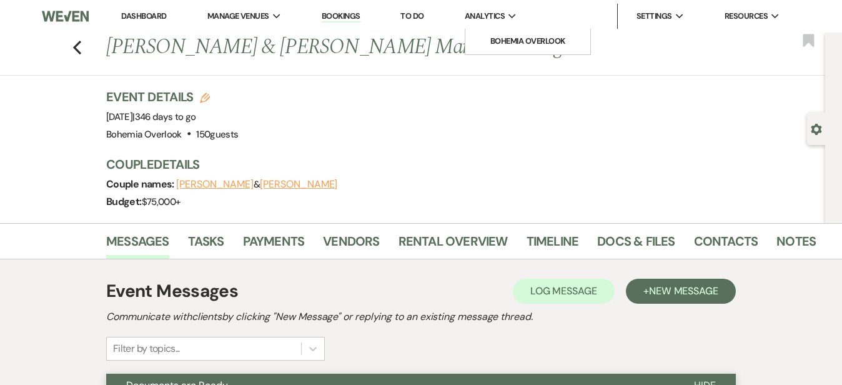
scroll to position [0, 0]
click at [153, 15] on link "Dashboard" at bounding box center [143, 16] width 45 height 11
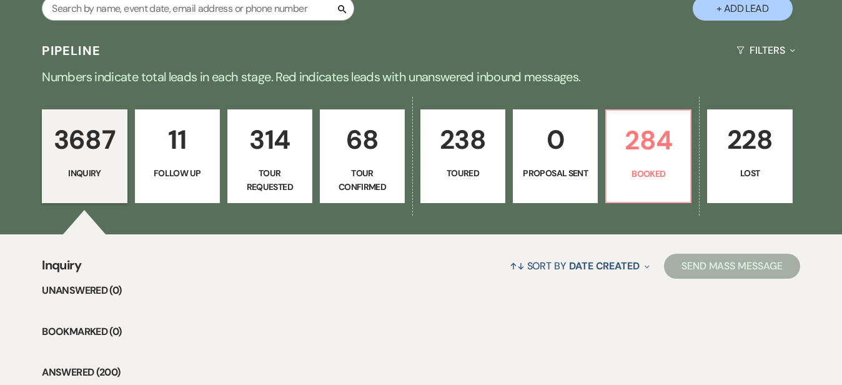
scroll to position [258, 0]
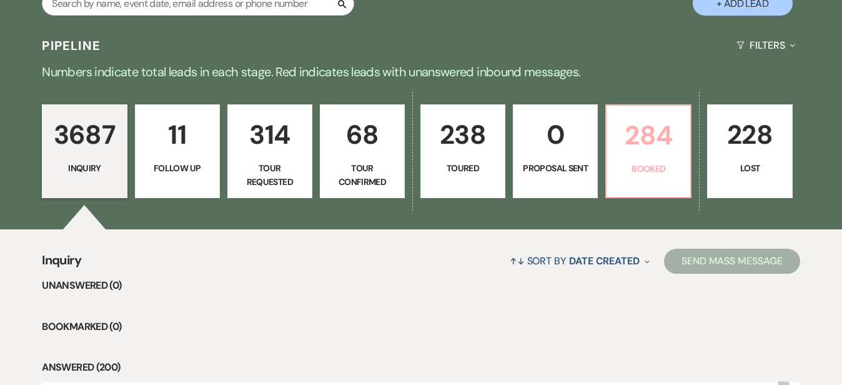
click at [672, 138] on p "284" at bounding box center [648, 135] width 69 height 42
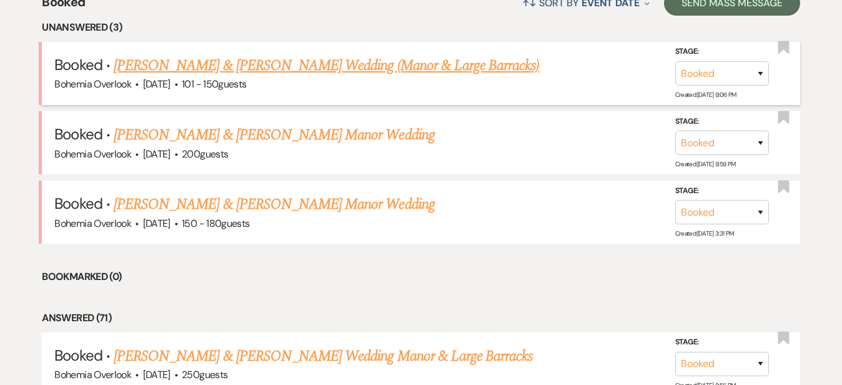
scroll to position [519, 0]
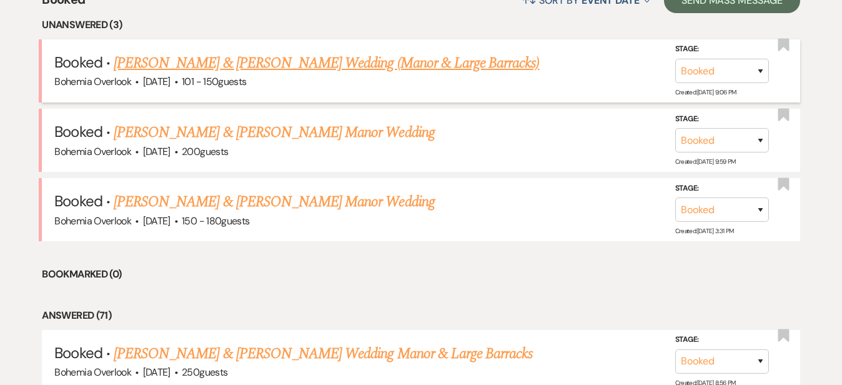
click at [501, 52] on link "[PERSON_NAME] & [PERSON_NAME] Wedding (Manor & Large Barracks)" at bounding box center [327, 63] width 426 height 22
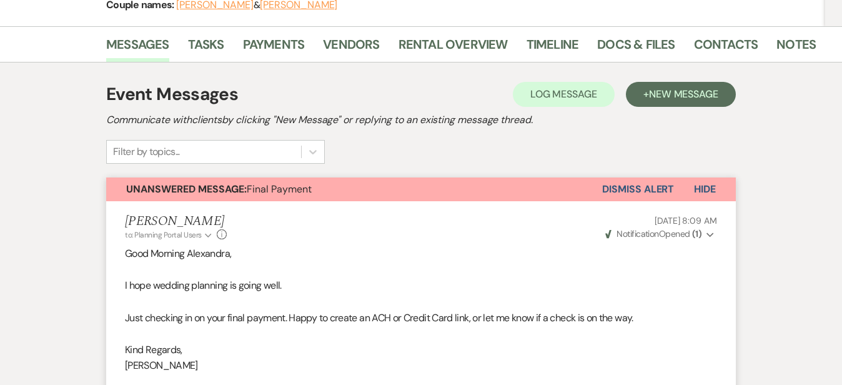
scroll to position [192, 0]
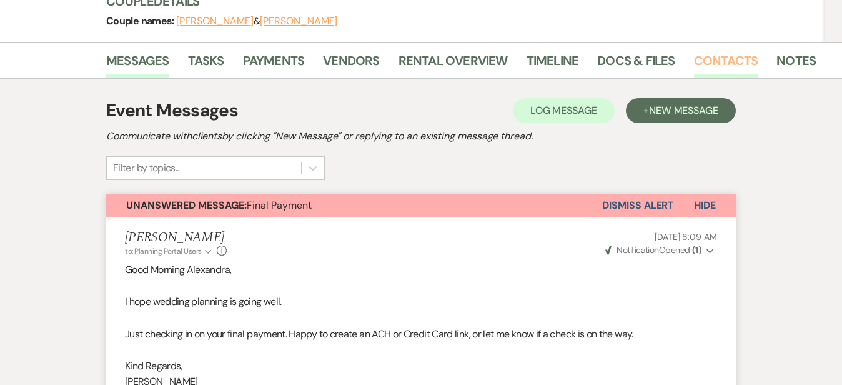
click at [694, 57] on link "Contacts" at bounding box center [726, 64] width 64 height 27
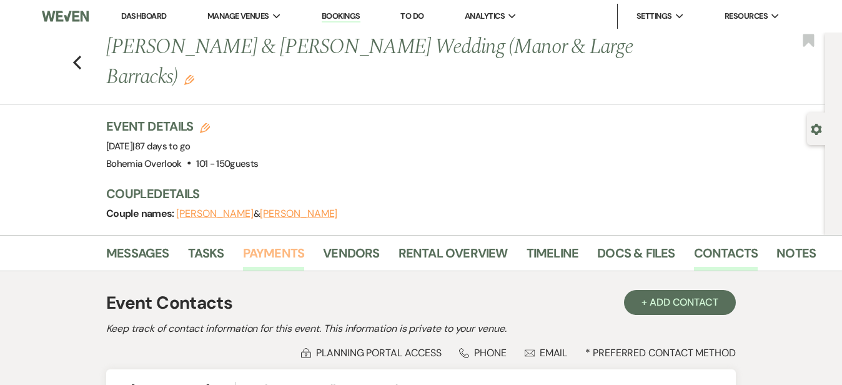
click at [243, 256] on link "Payments" at bounding box center [274, 256] width 62 height 27
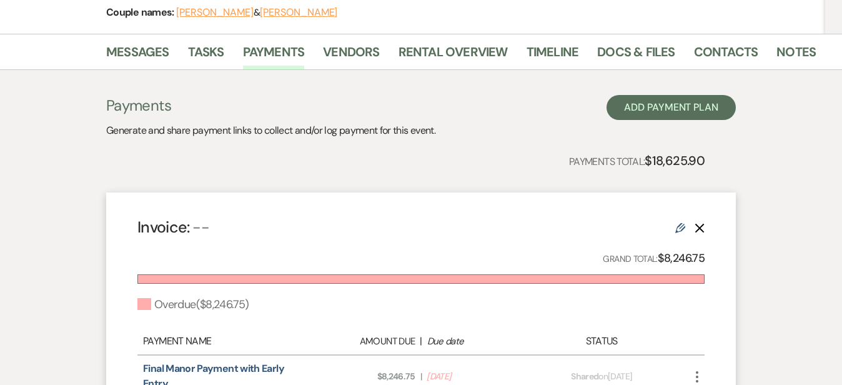
scroll to position [196, 0]
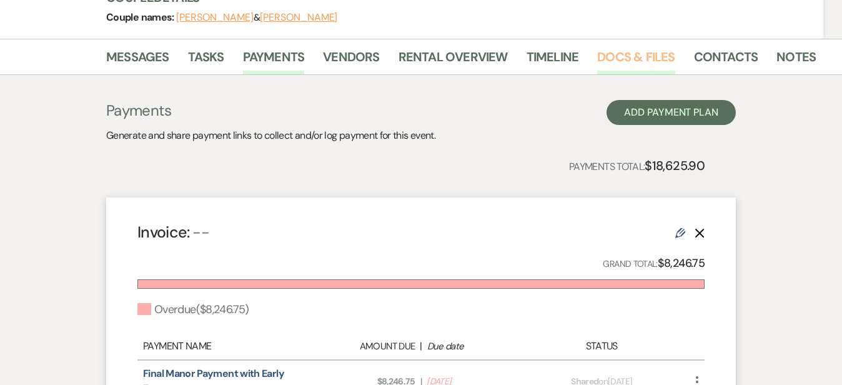
click at [597, 54] on link "Docs & Files" at bounding box center [635, 60] width 77 height 27
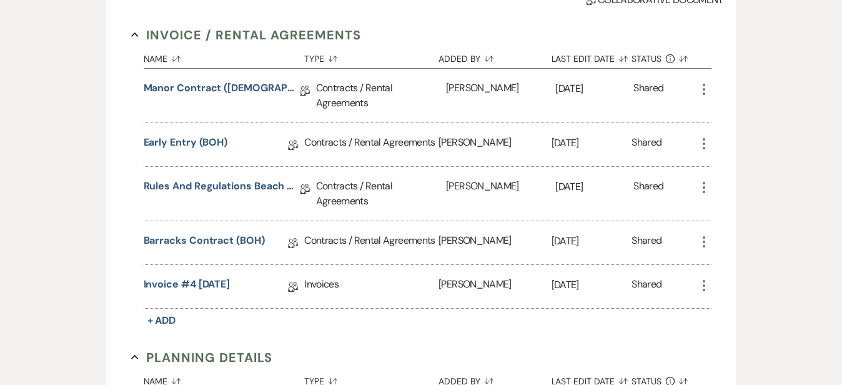
scroll to position [376, 0]
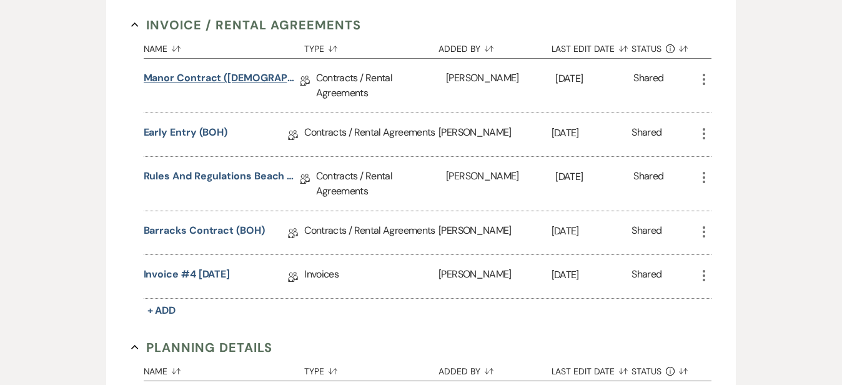
click at [174, 81] on link "Manor Contract ([DEMOGRAPHIC_DATA])" at bounding box center [222, 80] width 156 height 19
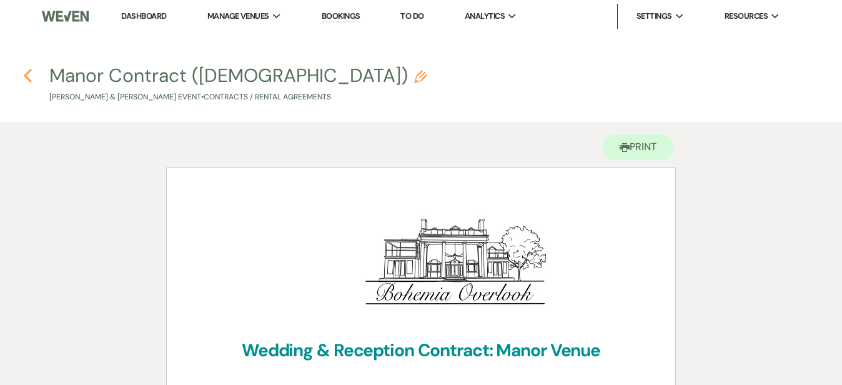
click at [25, 78] on icon "Previous" at bounding box center [27, 75] width 9 height 15
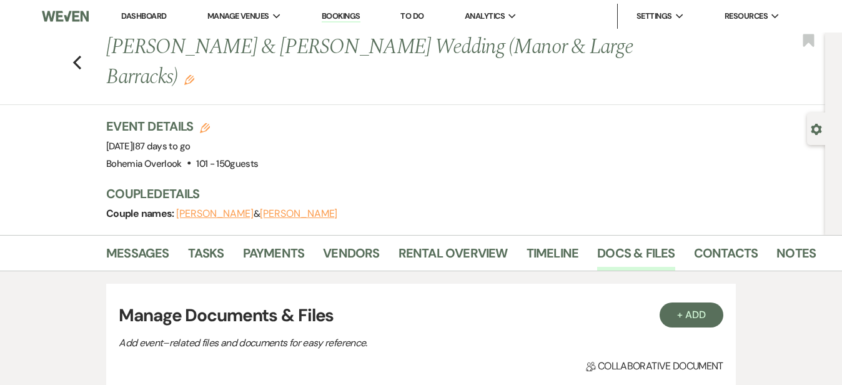
scroll to position [376, 0]
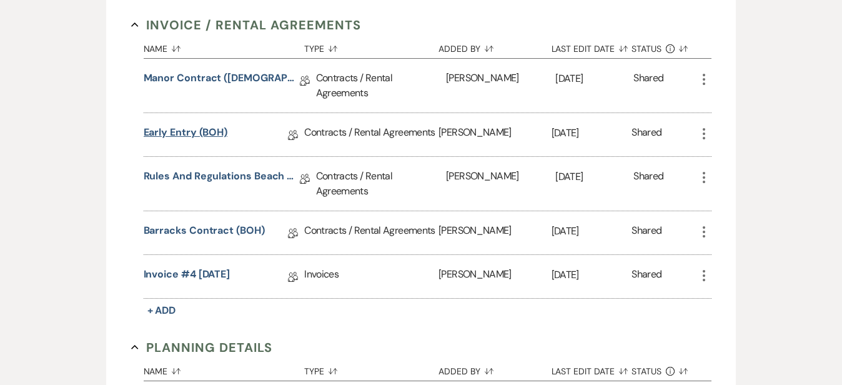
click at [168, 128] on link "Early Entry (BOH)" at bounding box center [186, 134] width 84 height 19
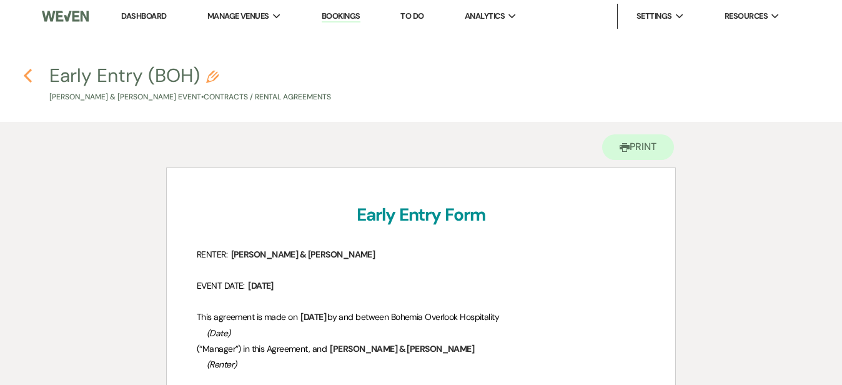
click at [26, 75] on use "button" at bounding box center [28, 76] width 8 height 14
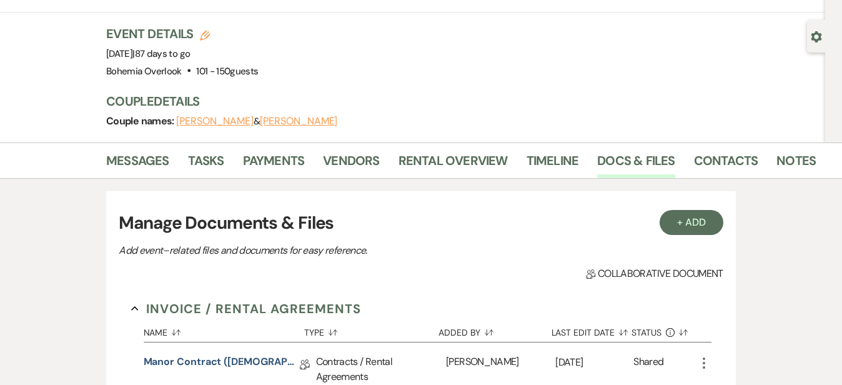
scroll to position [67, 0]
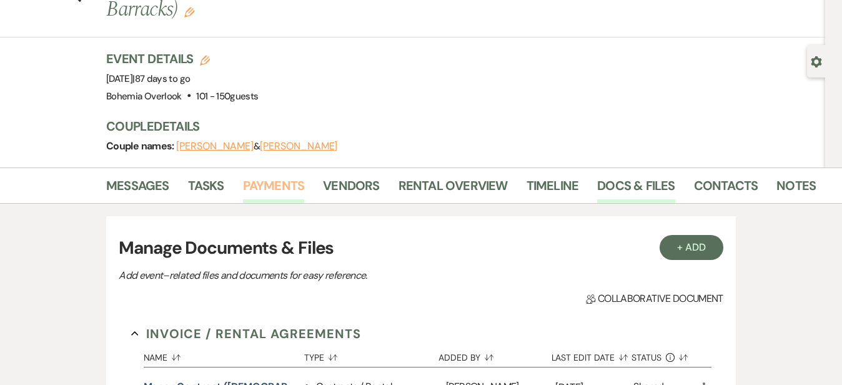
click at [243, 186] on link "Payments" at bounding box center [274, 189] width 62 height 27
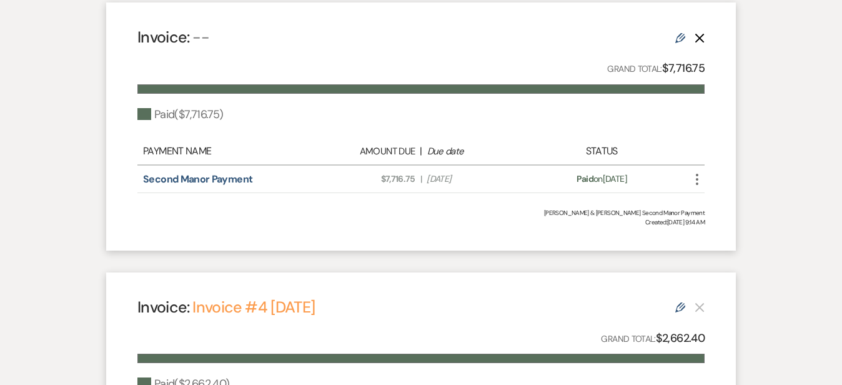
scroll to position [662, 0]
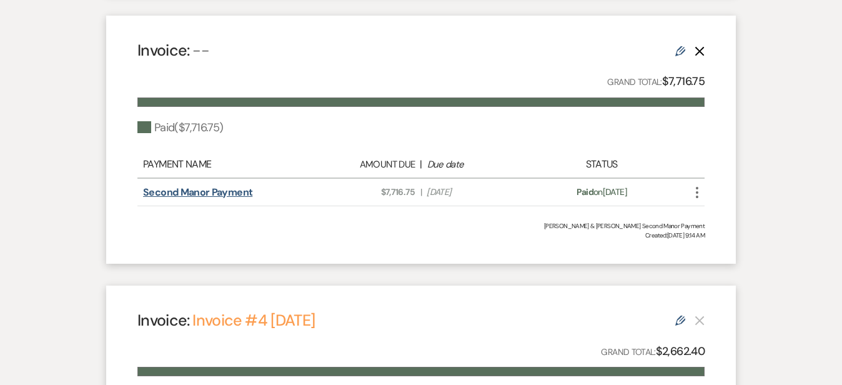
click at [194, 186] on link "Second Manor Payment" at bounding box center [197, 192] width 109 height 13
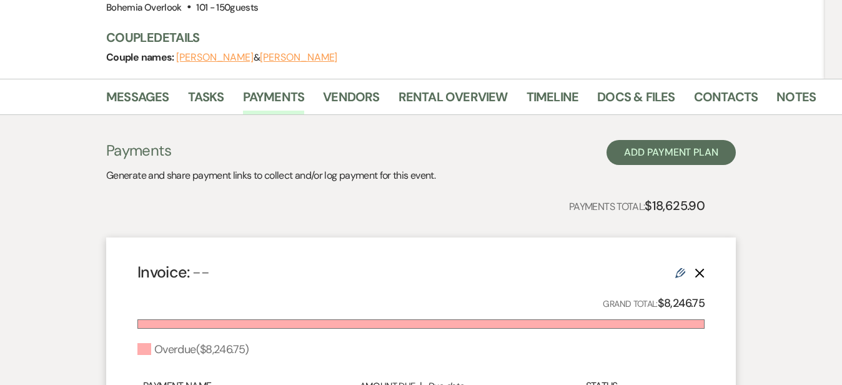
scroll to position [146, 0]
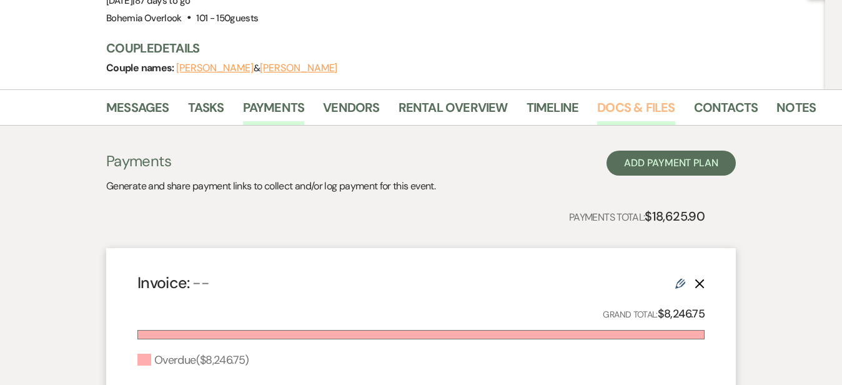
click at [597, 111] on link "Docs & Files" at bounding box center [635, 110] width 77 height 27
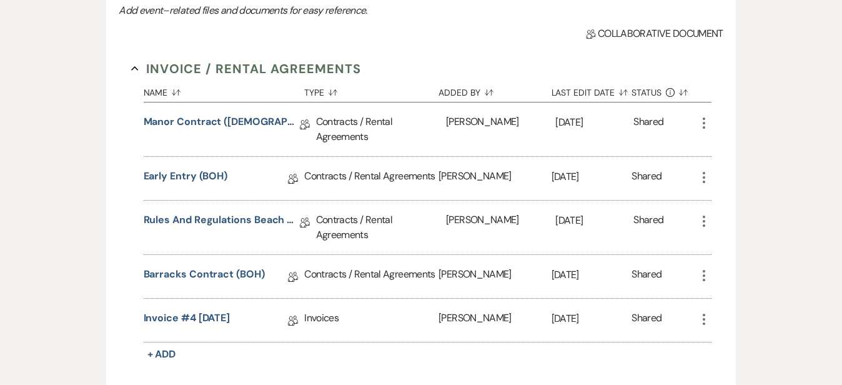
scroll to position [346, 0]
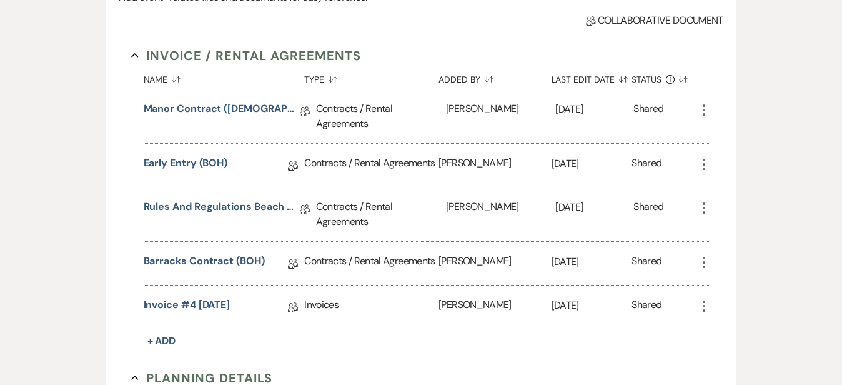
click at [200, 112] on link "Manor Contract ([DEMOGRAPHIC_DATA])" at bounding box center [222, 110] width 156 height 19
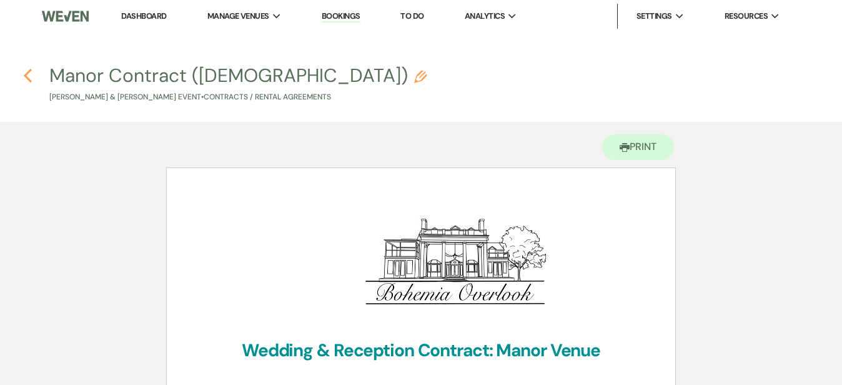
click at [28, 75] on icon "Previous" at bounding box center [27, 75] width 9 height 15
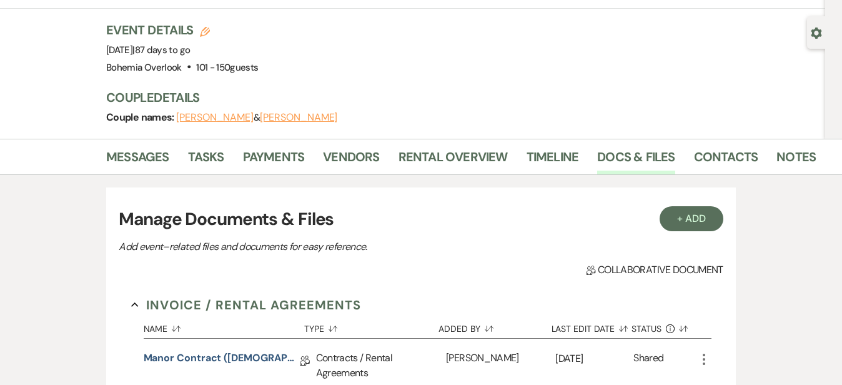
scroll to position [77, 0]
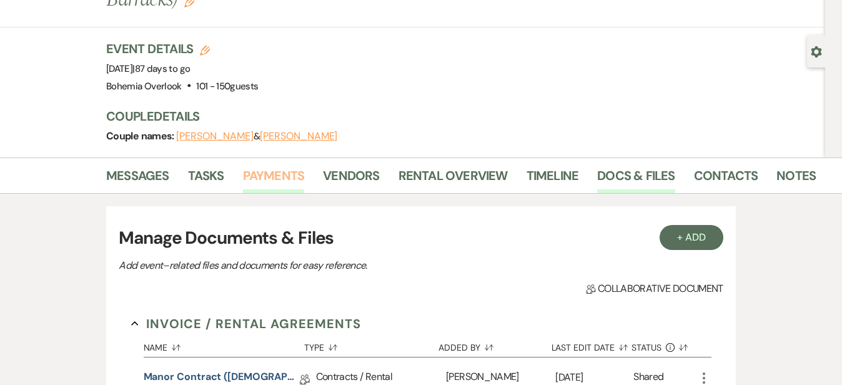
click at [243, 175] on link "Payments" at bounding box center [274, 179] width 62 height 27
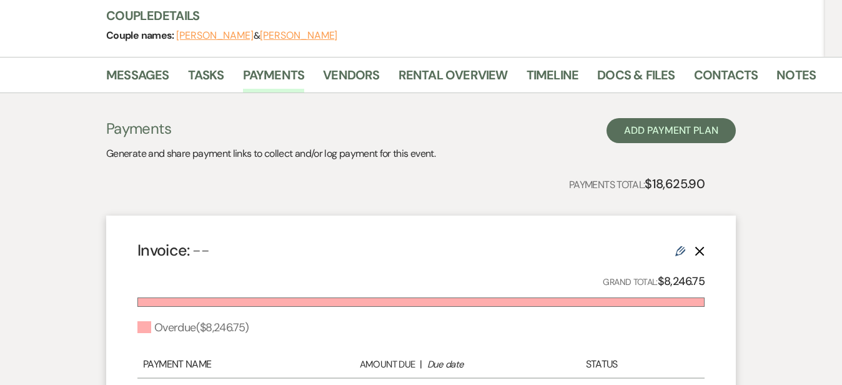
scroll to position [196, 0]
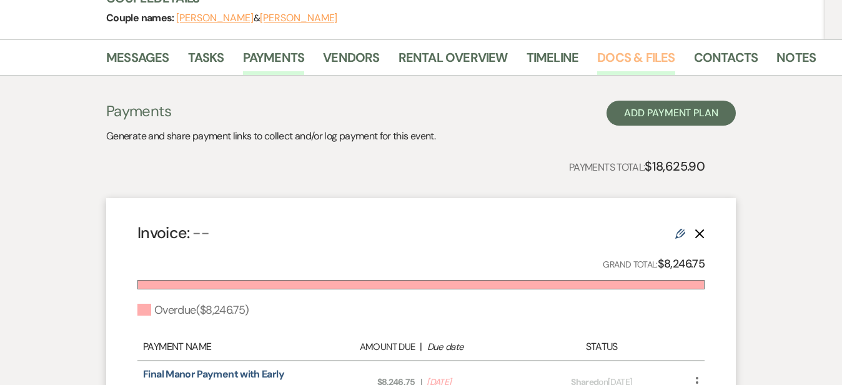
click at [601, 61] on link "Docs & Files" at bounding box center [635, 60] width 77 height 27
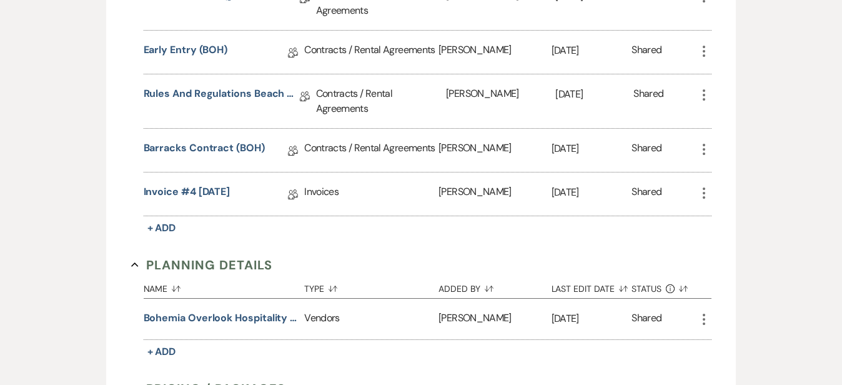
scroll to position [461, 0]
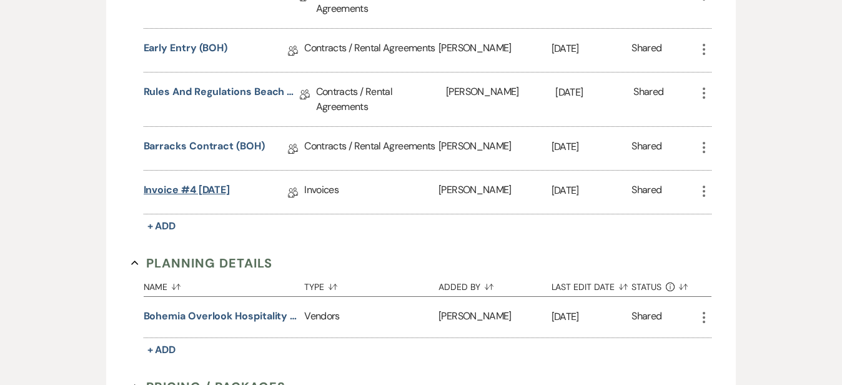
click at [176, 182] on link "Invoice #4 [DATE]" at bounding box center [187, 191] width 87 height 19
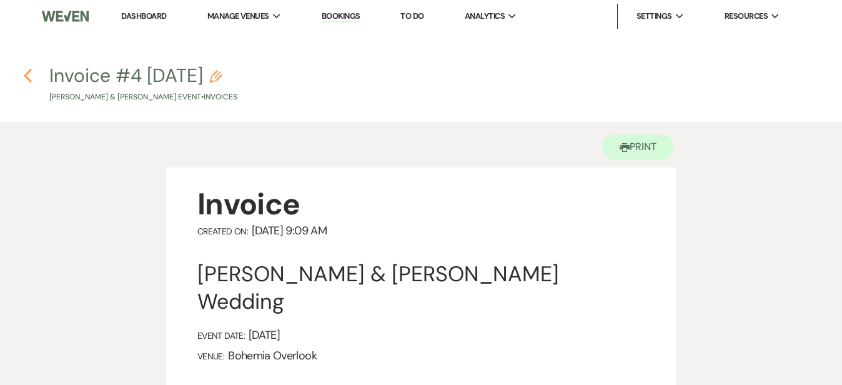
click at [29, 75] on icon "Previous" at bounding box center [27, 75] width 9 height 15
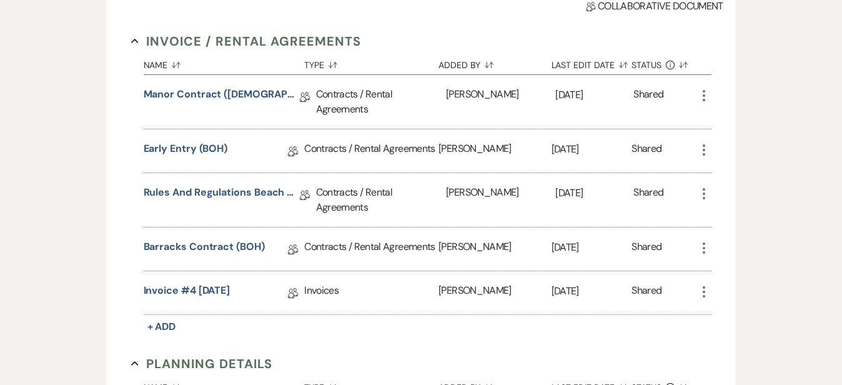
scroll to position [331, 0]
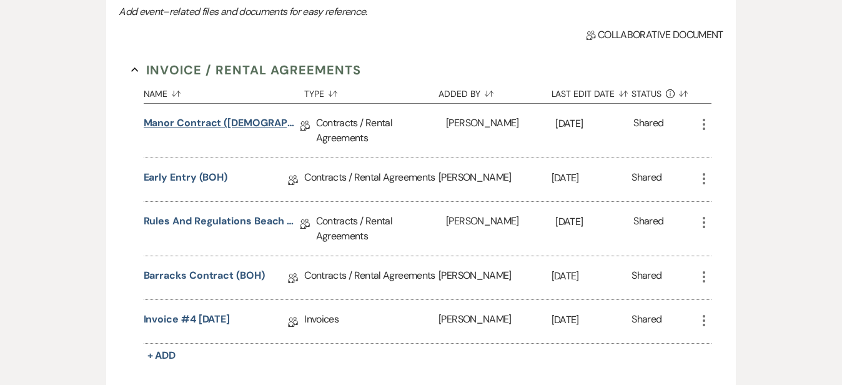
click at [206, 128] on link "Manor Contract ([DEMOGRAPHIC_DATA])" at bounding box center [222, 125] width 156 height 19
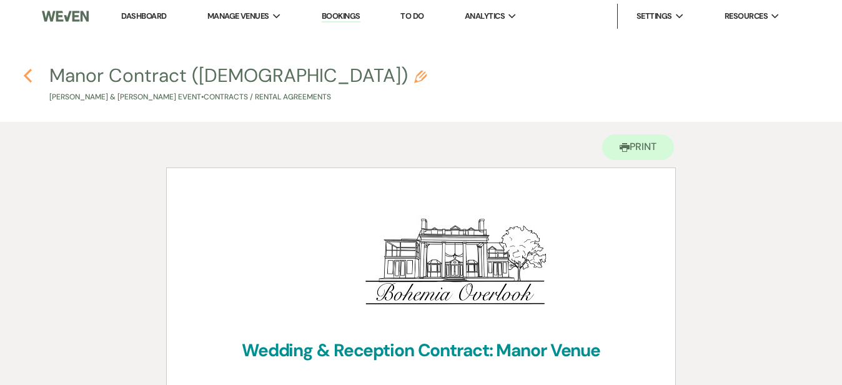
click at [29, 76] on icon "Previous" at bounding box center [27, 75] width 9 height 15
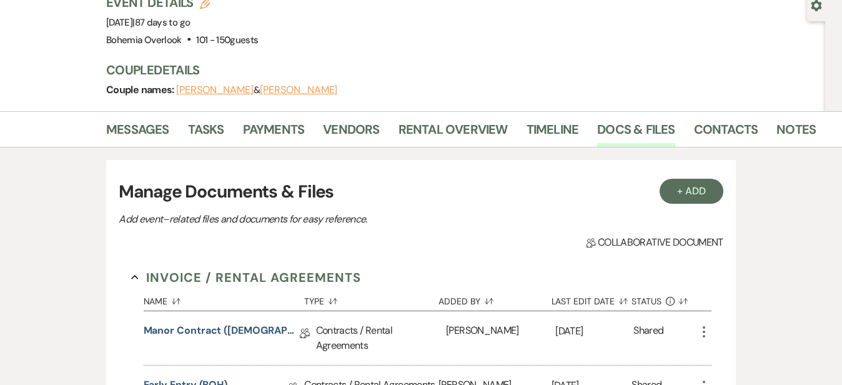
scroll to position [120, 0]
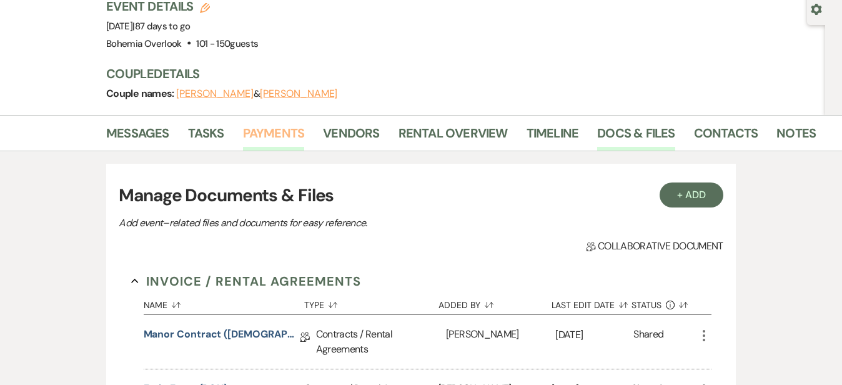
click at [249, 127] on link "Payments" at bounding box center [274, 136] width 62 height 27
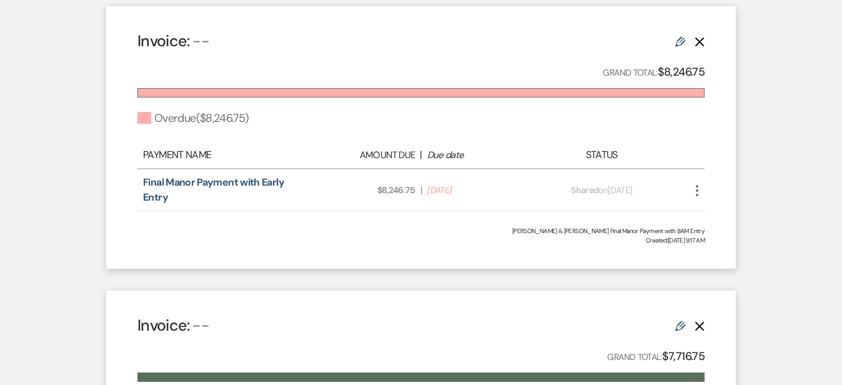
scroll to position [406, 0]
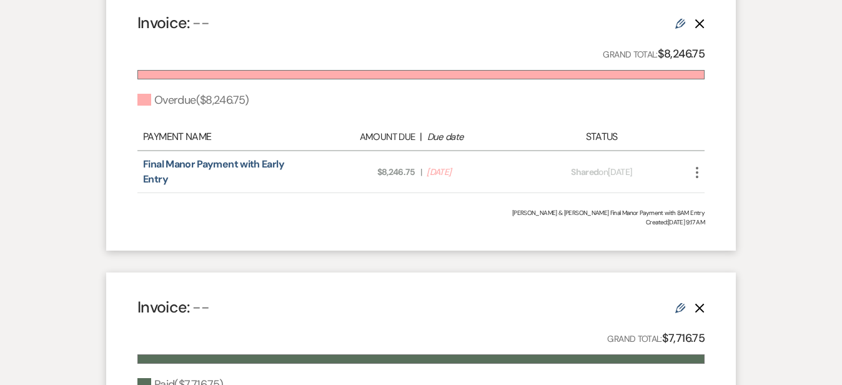
click at [705, 166] on icon "More" at bounding box center [697, 172] width 15 height 15
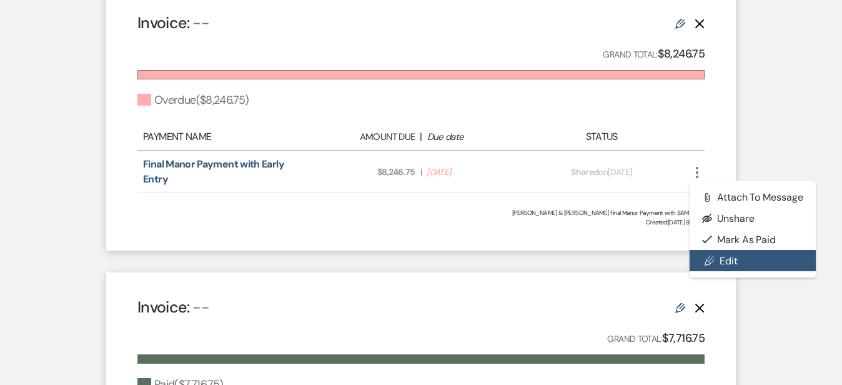
click at [762, 259] on link "Pencil Edit" at bounding box center [753, 260] width 126 height 21
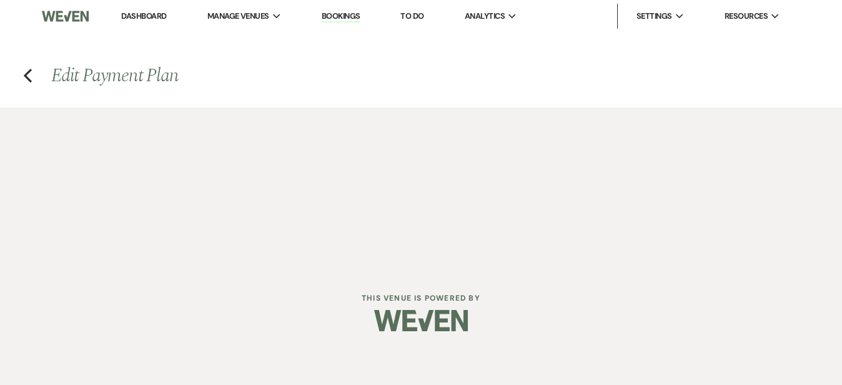
select select "2"
select select "percentage"
select select "true"
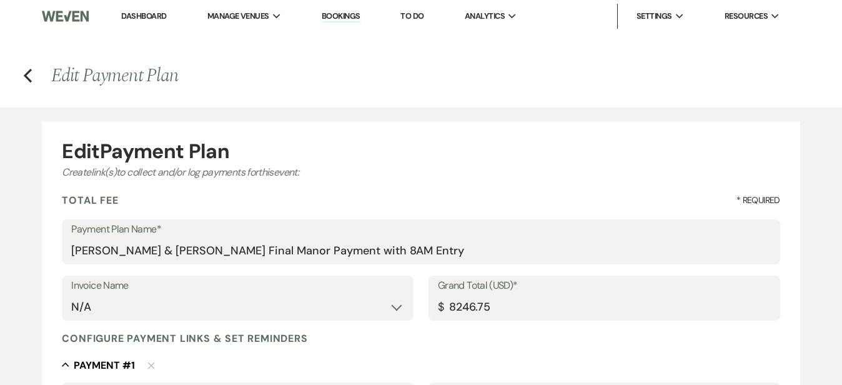
click at [702, 156] on div "Edit Payment Plan" at bounding box center [421, 151] width 718 height 20
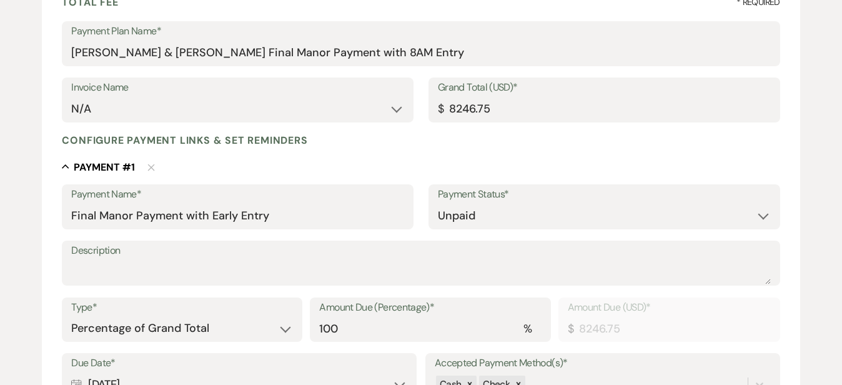
scroll to position [212, 0]
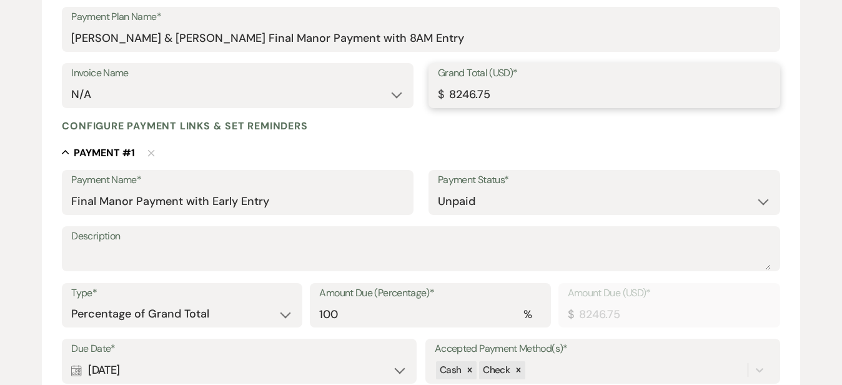
click at [512, 96] on input "8246.75" at bounding box center [604, 94] width 333 height 24
type input "8246.7"
type input "8246.70"
type input "8246"
type input "8246.00"
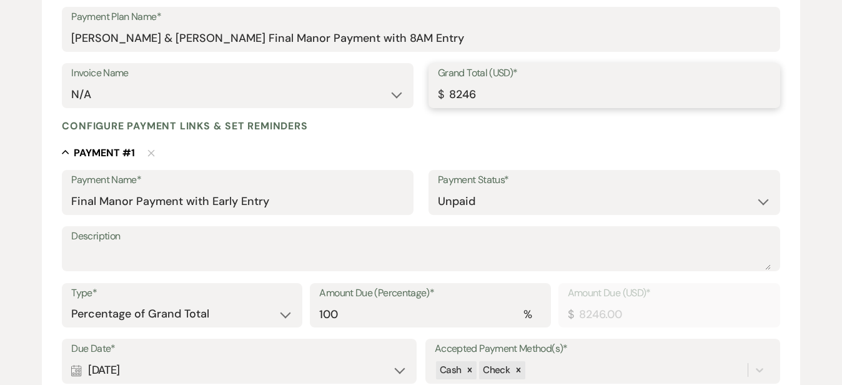
type input "824"
type input "824.00"
type input "82"
type input "82.00"
type input "8"
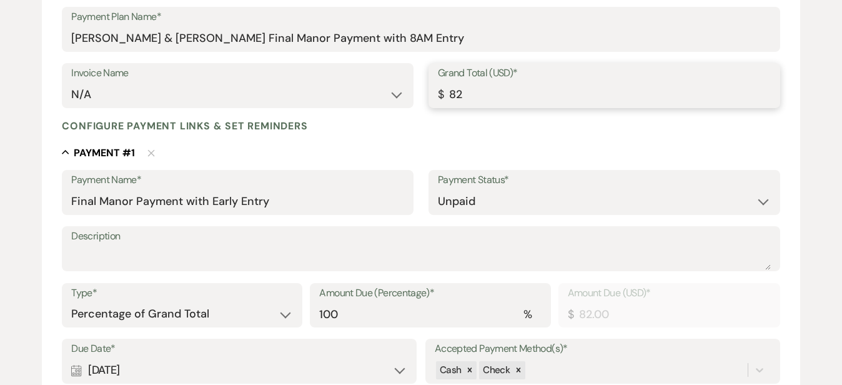
type input "8.00"
type input "85"
type input "85.00"
type input "854"
type input "854.00"
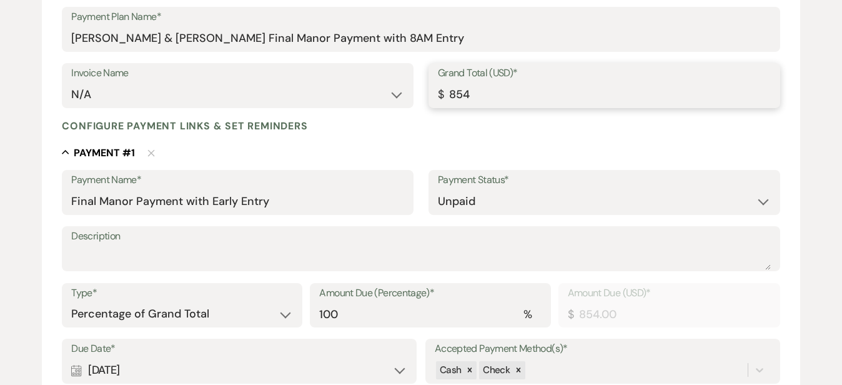
type input "8545"
type input "8545.00"
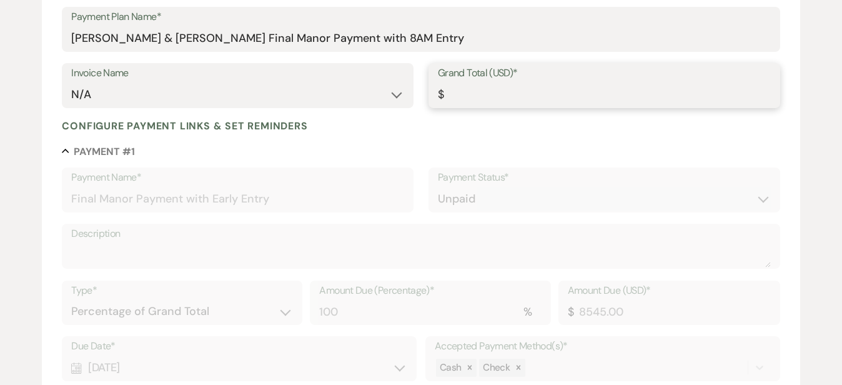
type input "8545.4"
type input "8545.40"
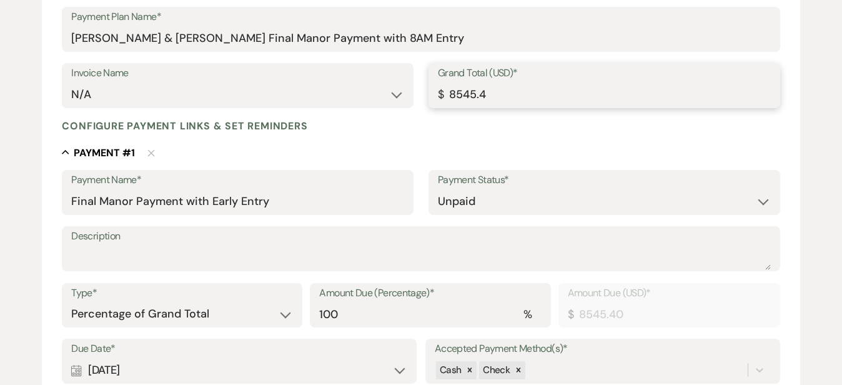
type input "8545.42"
click at [817, 123] on div "Edit Payment Plan Create link(s) to collect and/or log payments for this event:…" at bounding box center [421, 265] width 842 height 741
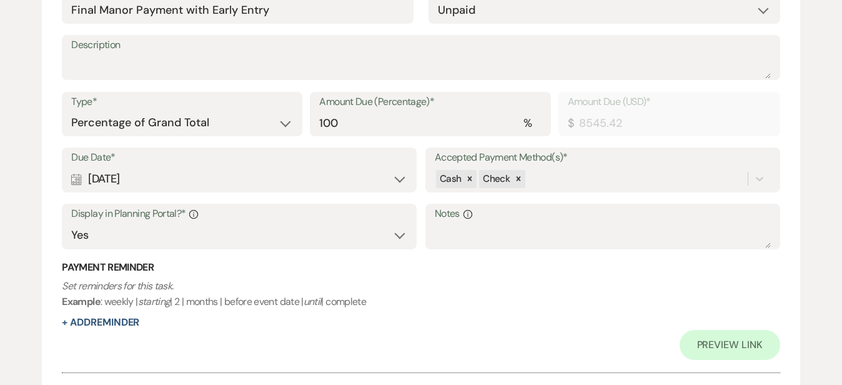
scroll to position [413, 0]
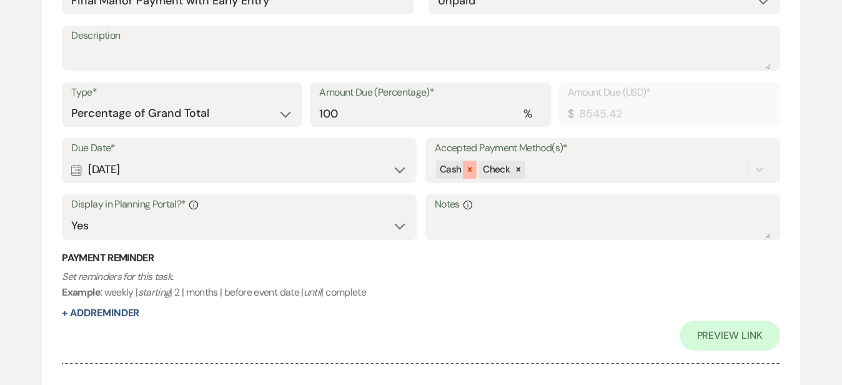
click at [469, 166] on icon at bounding box center [470, 169] width 9 height 9
click at [471, 166] on icon at bounding box center [475, 169] width 9 height 9
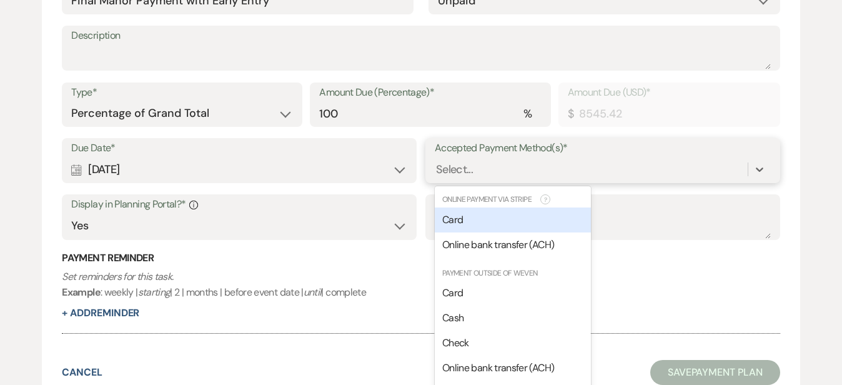
click at [500, 164] on div "option [object Object], deselected. option [object Object] focused, 0 of 2. 7 r…" at bounding box center [603, 169] width 336 height 24
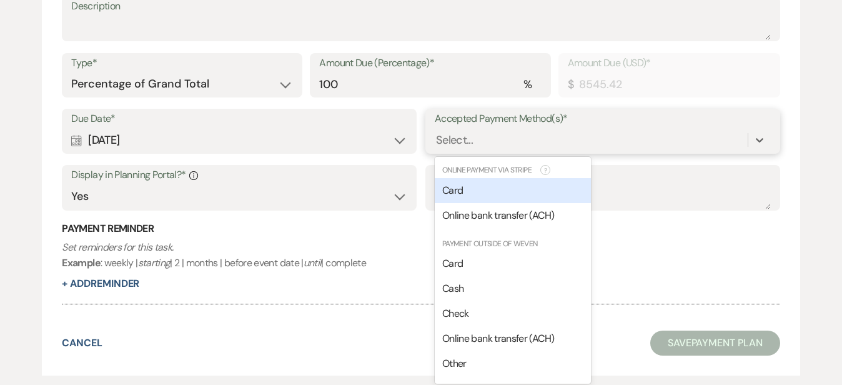
click at [492, 187] on div "Card" at bounding box center [513, 190] width 156 height 25
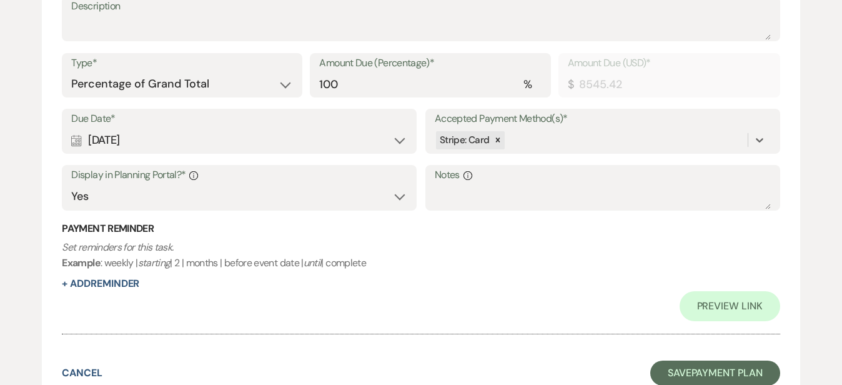
click at [813, 192] on div "Edit Payment Plan Create link(s) to collect and/or log payments for this event:…" at bounding box center [421, 35] width 842 height 741
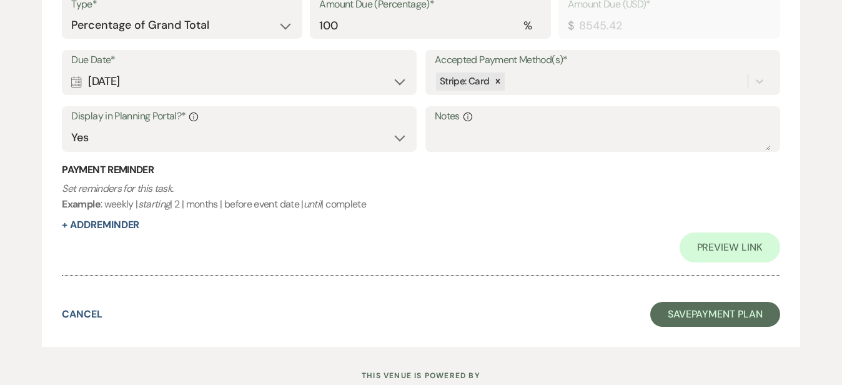
scroll to position [533, 0]
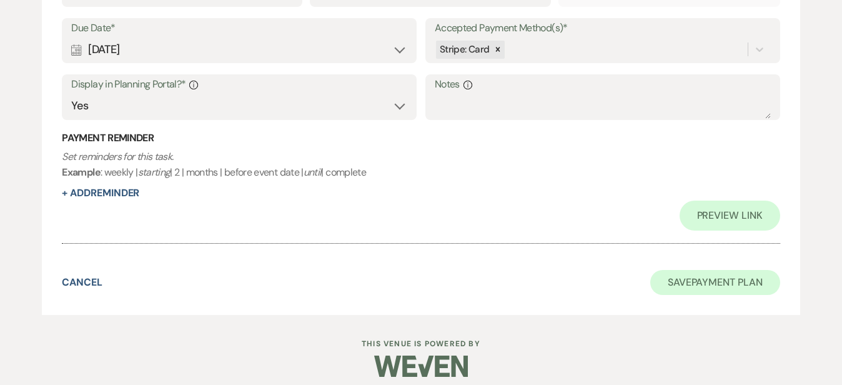
click at [736, 270] on button "Save Payment Plan" at bounding box center [716, 282] width 130 height 25
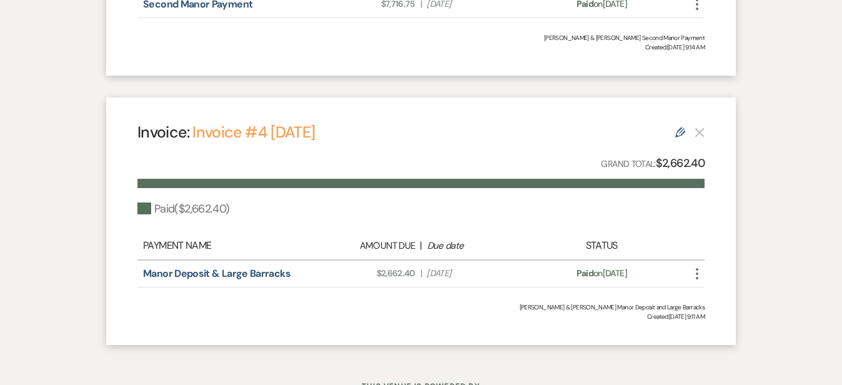
scroll to position [858, 0]
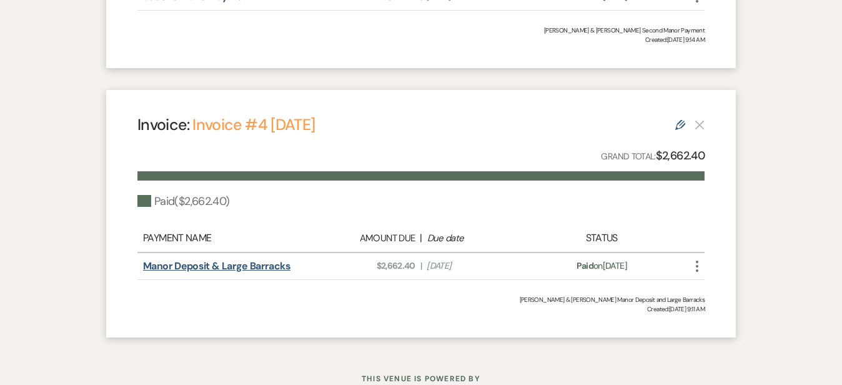
click at [234, 268] on link "Manor Deposit & Large Barracks" at bounding box center [216, 265] width 147 height 13
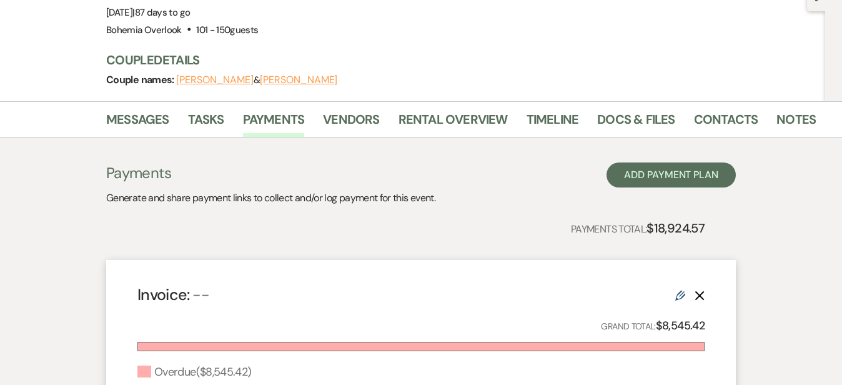
scroll to position [104, 0]
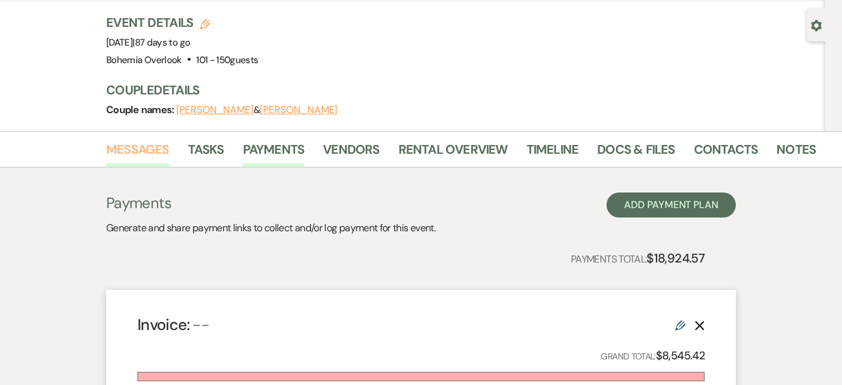
click at [116, 146] on link "Messages" at bounding box center [137, 152] width 63 height 27
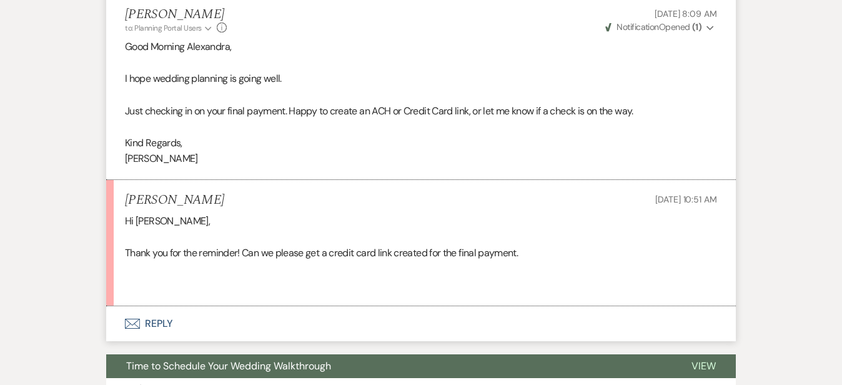
scroll to position [441, 0]
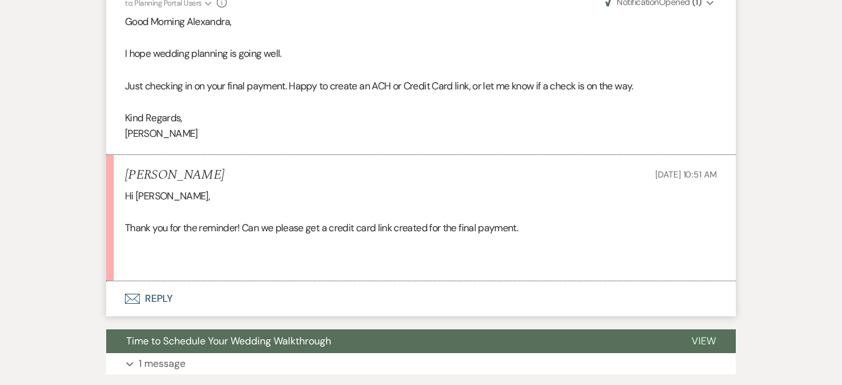
click at [368, 293] on button "Envelope Reply" at bounding box center [421, 298] width 630 height 35
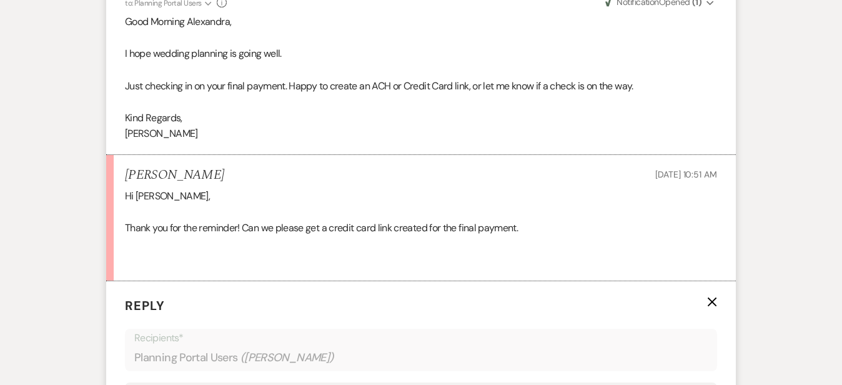
scroll to position [714, 0]
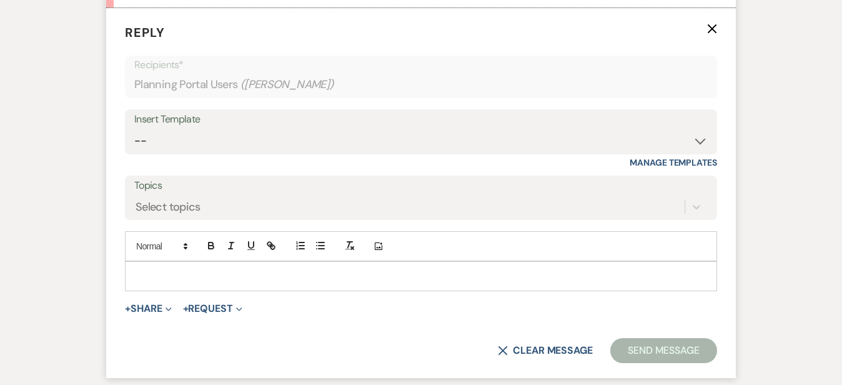
click at [366, 281] on p at bounding box center [421, 276] width 572 height 14
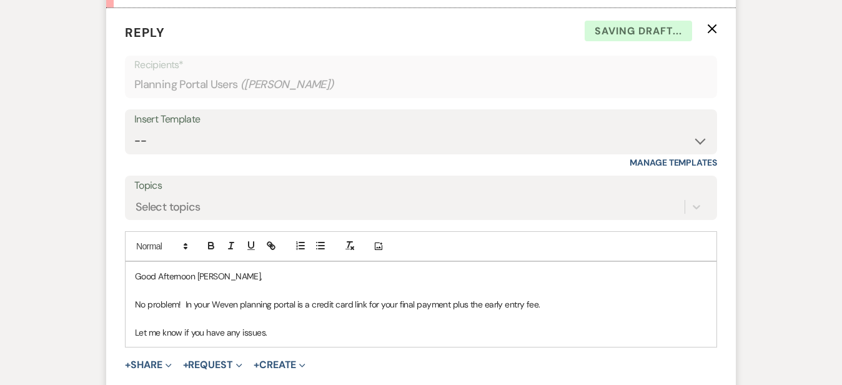
click at [532, 304] on p "No problem! In your Weven planning portal is a credit card link for your final …" at bounding box center [421, 304] width 572 height 14
click at [440, 328] on p "Let me know if you have any issues." at bounding box center [421, 333] width 572 height 14
click at [797, 238] on div "Messages Tasks Payments Vendors Rental Overview Timeline Docs & Files Contacts …" at bounding box center [421, 387] width 842 height 1732
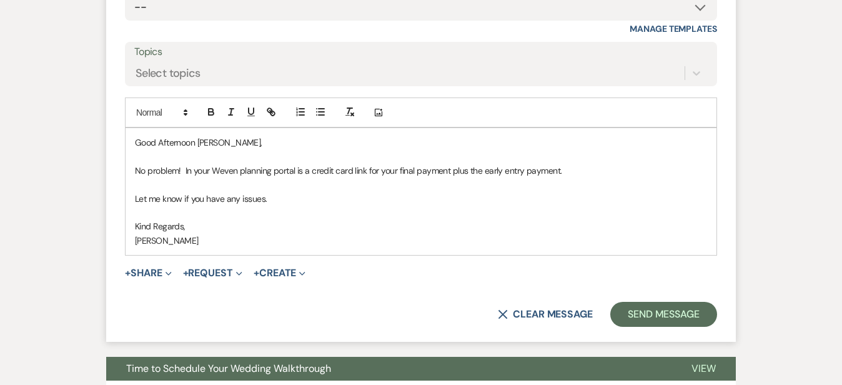
scroll to position [911, 0]
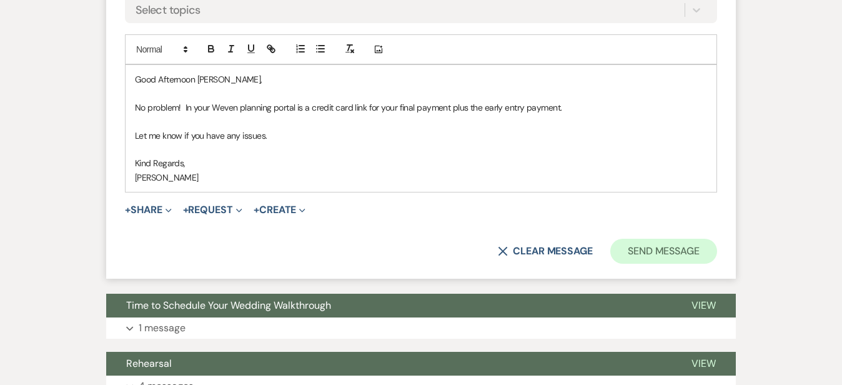
click at [717, 243] on button "Send Message" at bounding box center [664, 251] width 107 height 25
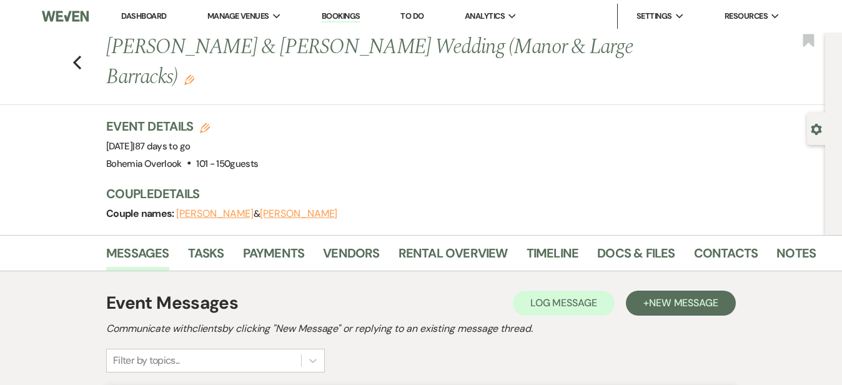
scroll to position [0, 0]
click at [163, 16] on link "Dashboard" at bounding box center [143, 16] width 45 height 11
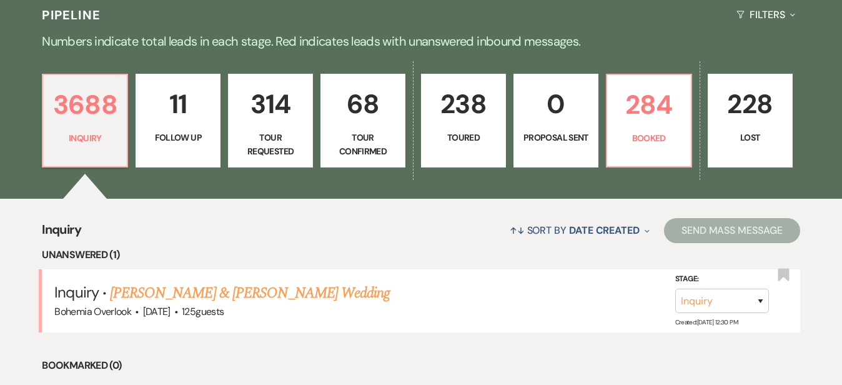
scroll to position [236, 0]
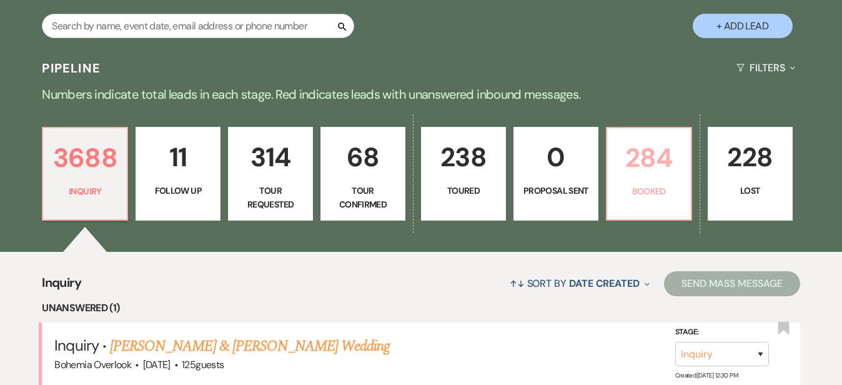
click at [684, 151] on p "284" at bounding box center [649, 158] width 69 height 42
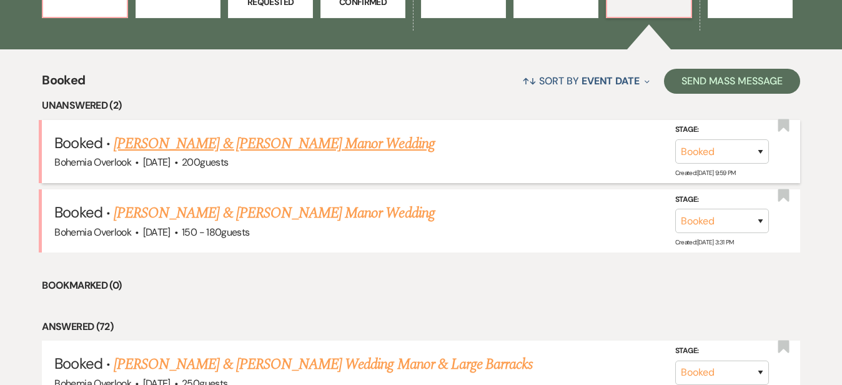
scroll to position [440, 0]
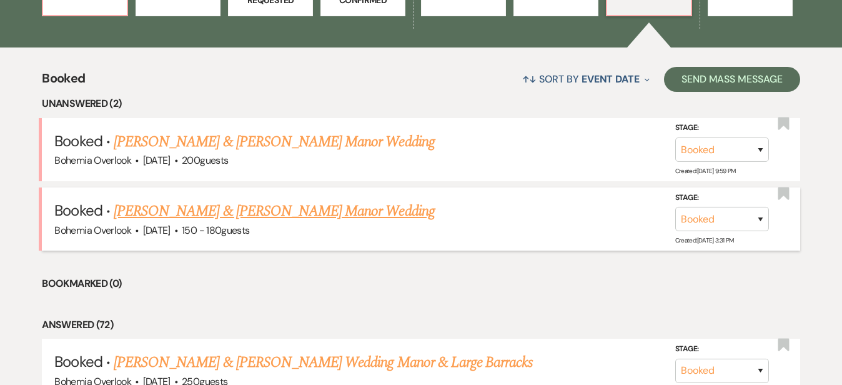
click at [346, 200] on link "[PERSON_NAME] & [PERSON_NAME] Manor Wedding" at bounding box center [274, 211] width 321 height 22
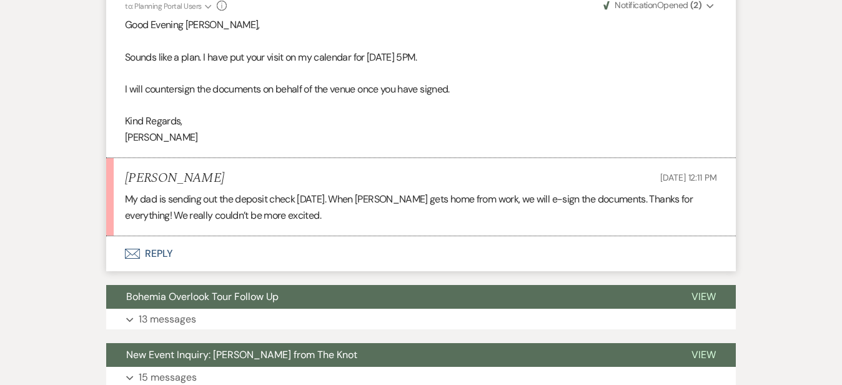
scroll to position [1224, 0]
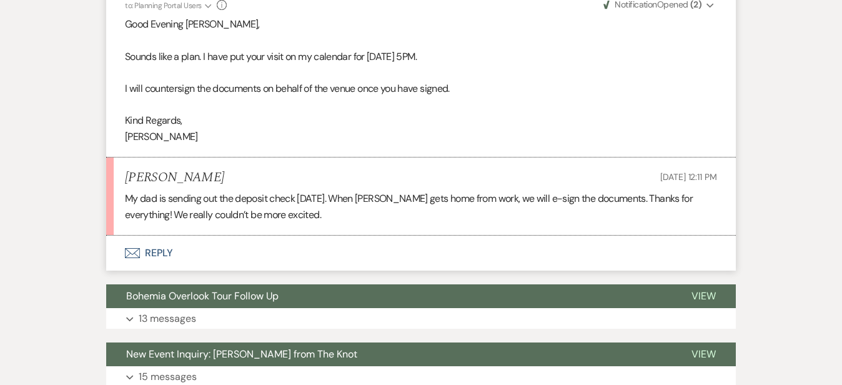
click at [240, 246] on button "Envelope Reply" at bounding box center [421, 253] width 630 height 35
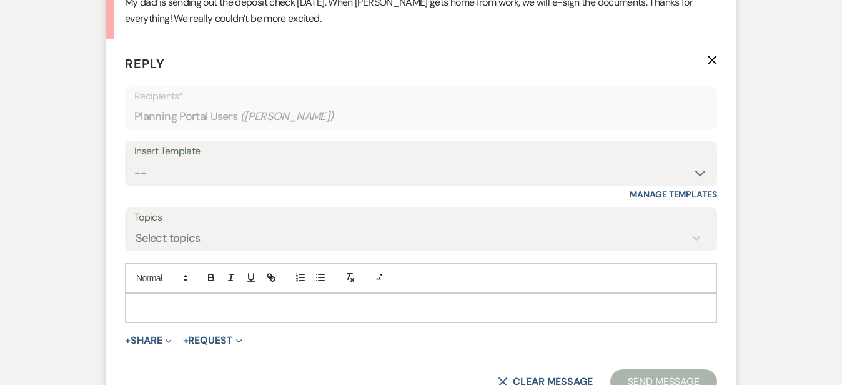
scroll to position [1448, 0]
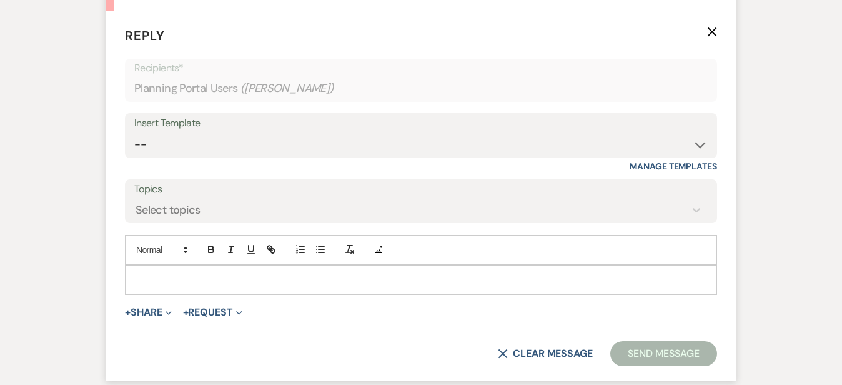
click at [232, 273] on p at bounding box center [421, 280] width 572 height 14
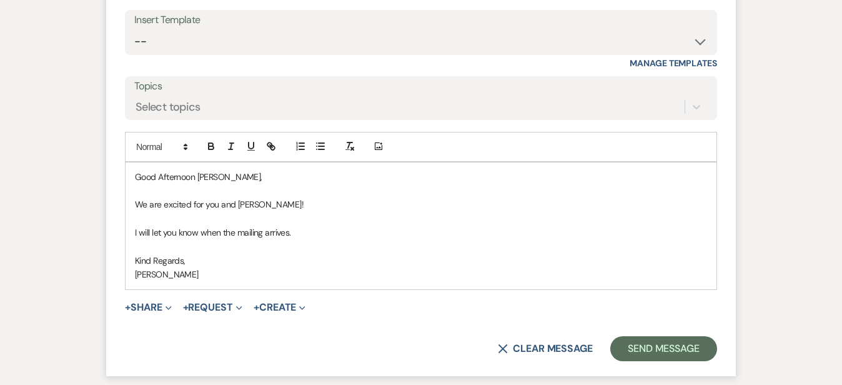
scroll to position [1590, 0]
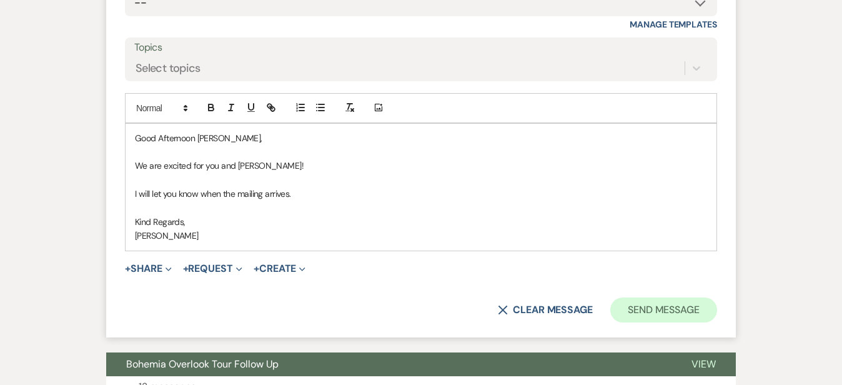
click at [695, 297] on button "Send Message" at bounding box center [664, 309] width 107 height 25
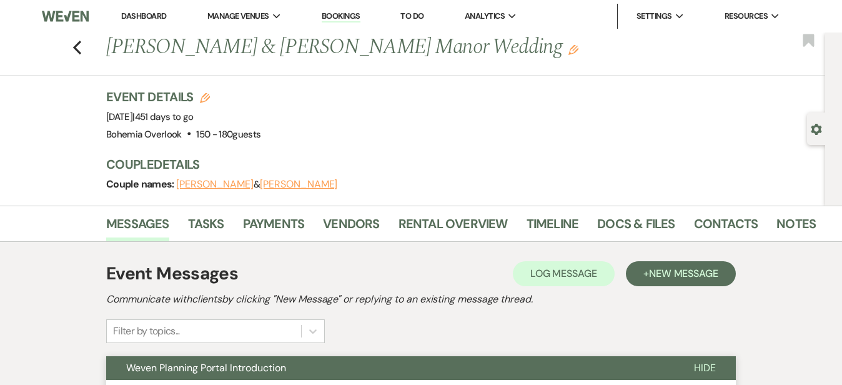
scroll to position [0, 0]
click at [157, 15] on link "Dashboard" at bounding box center [143, 16] width 45 height 11
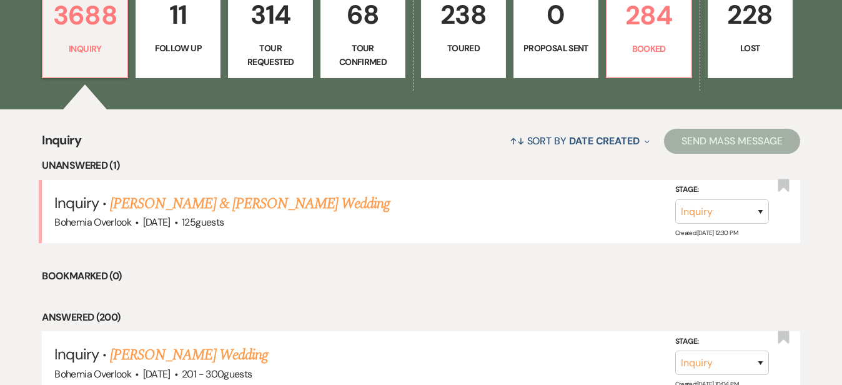
scroll to position [379, 0]
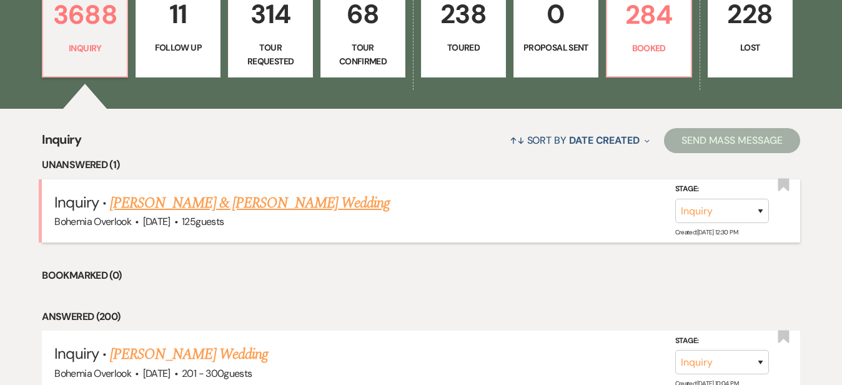
click at [382, 192] on link "[PERSON_NAME] & [PERSON_NAME] Wedding" at bounding box center [250, 203] width 280 height 22
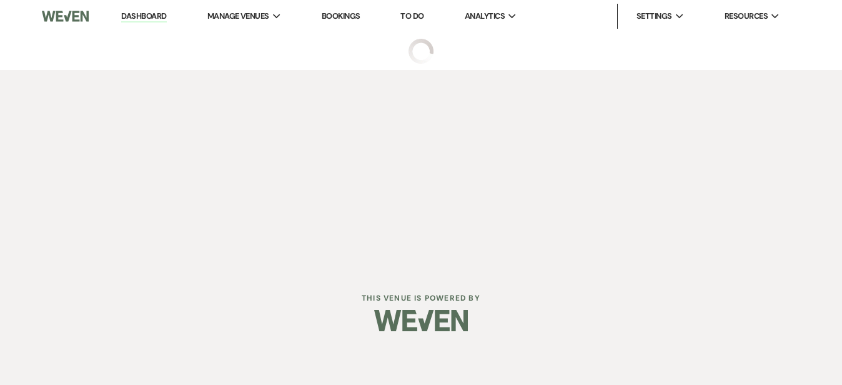
select select "5"
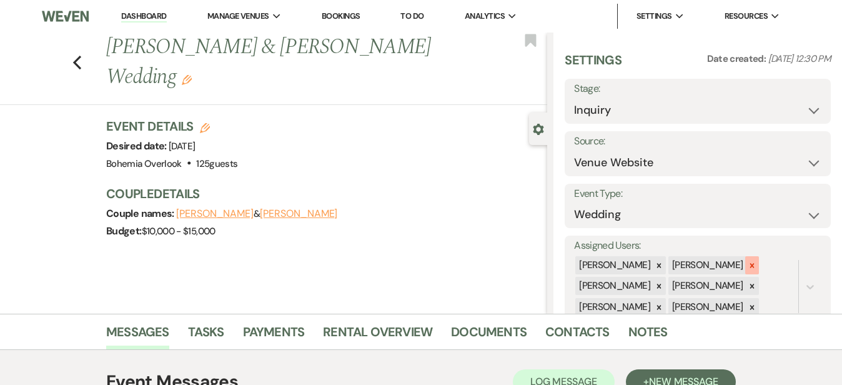
click at [758, 256] on div at bounding box center [753, 265] width 14 height 18
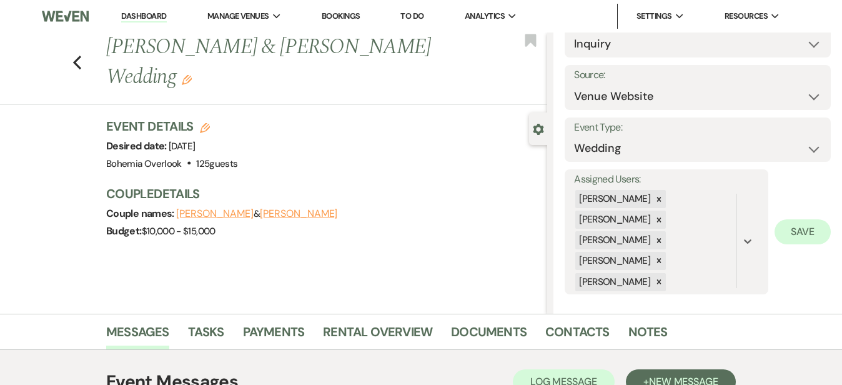
click at [792, 231] on button "Save" at bounding box center [803, 231] width 56 height 25
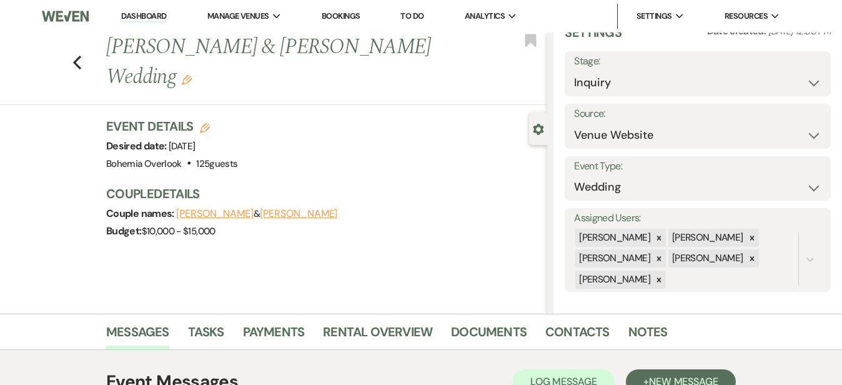
click at [146, 13] on link "Dashboard" at bounding box center [143, 17] width 45 height 12
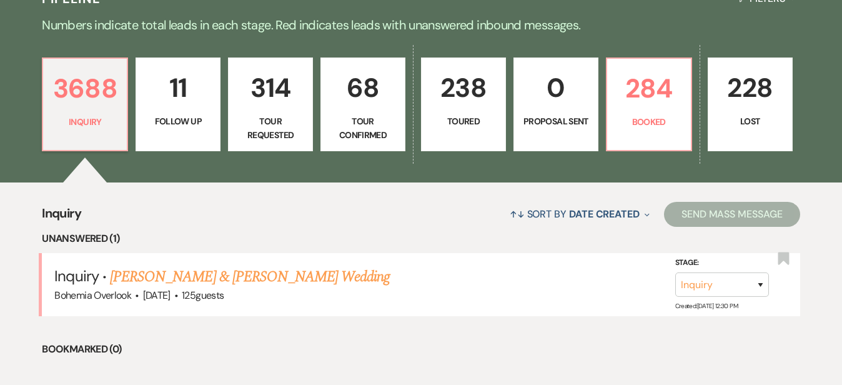
scroll to position [344, 0]
